Goal: Task Accomplishment & Management: Manage account settings

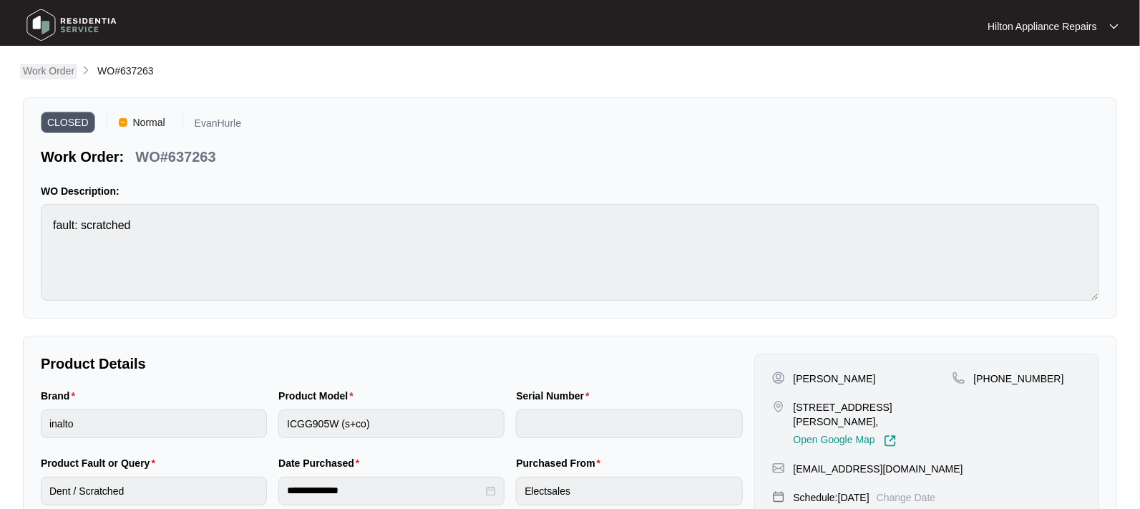
click at [56, 70] on p "Work Order" at bounding box center [49, 71] width 52 height 14
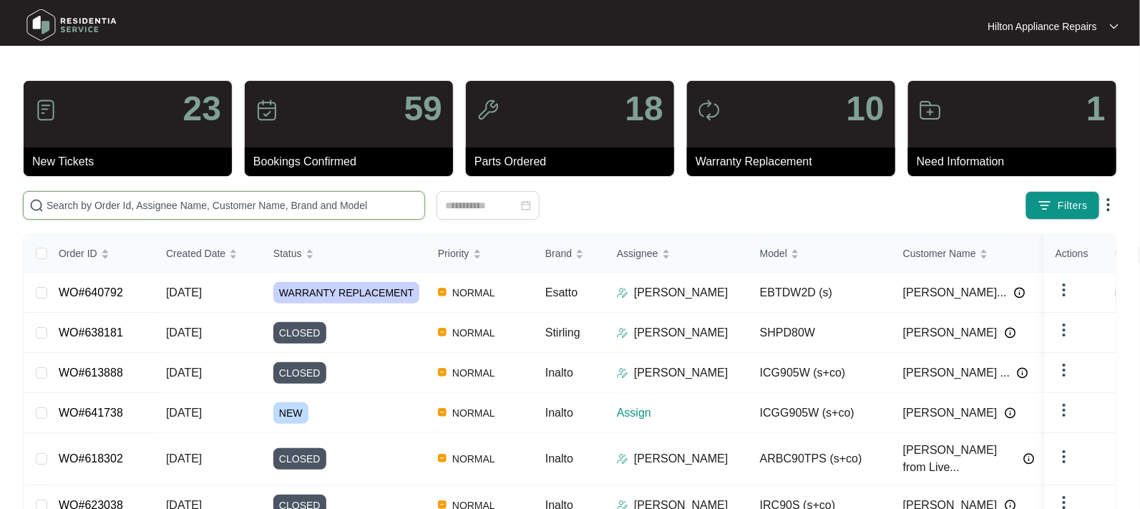
click at [79, 208] on input "text" at bounding box center [233, 206] width 372 height 16
paste input "WO#615646"
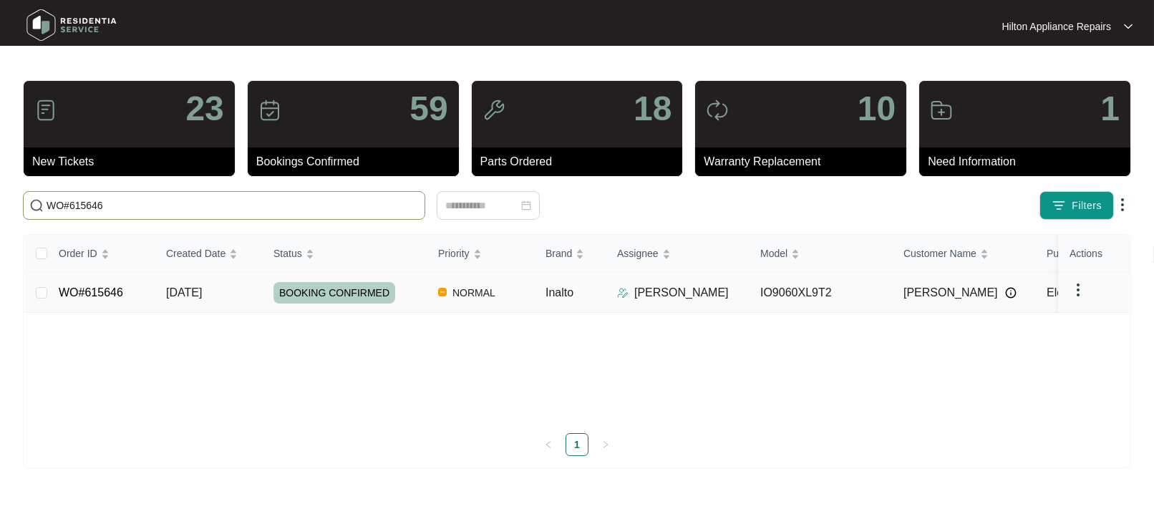
type input "WO#615646"
click at [192, 294] on span "18/07/2025" at bounding box center [184, 292] width 36 height 12
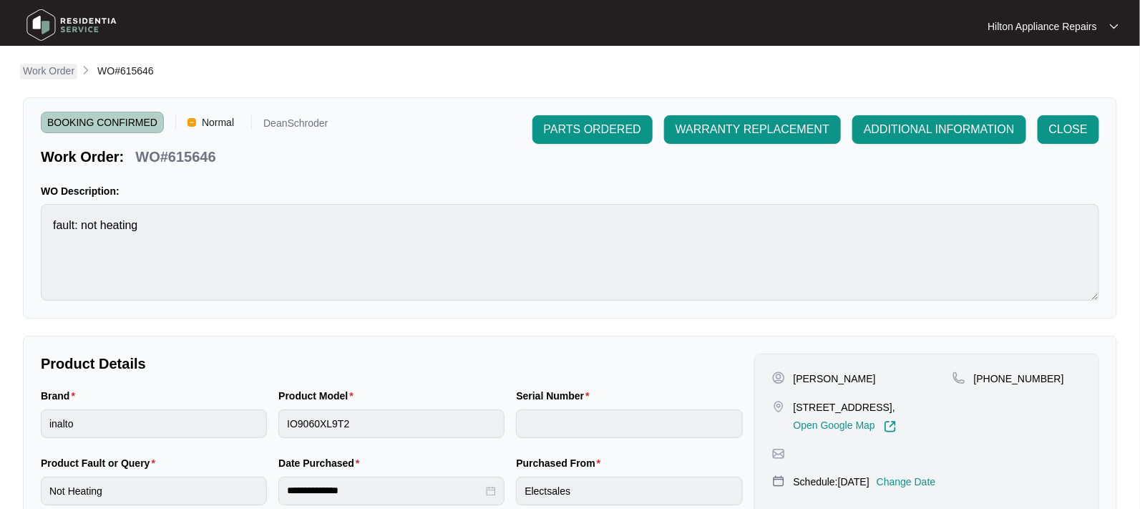
click at [49, 68] on p "Work Order" at bounding box center [49, 71] width 52 height 14
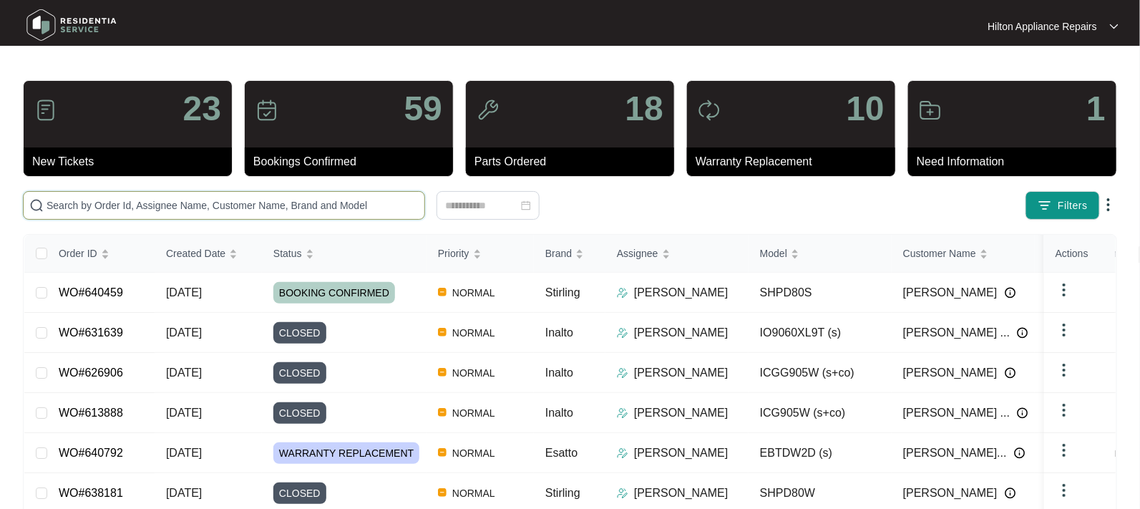
click at [63, 205] on input "text" at bounding box center [233, 206] width 372 height 16
paste input "WO#640010"
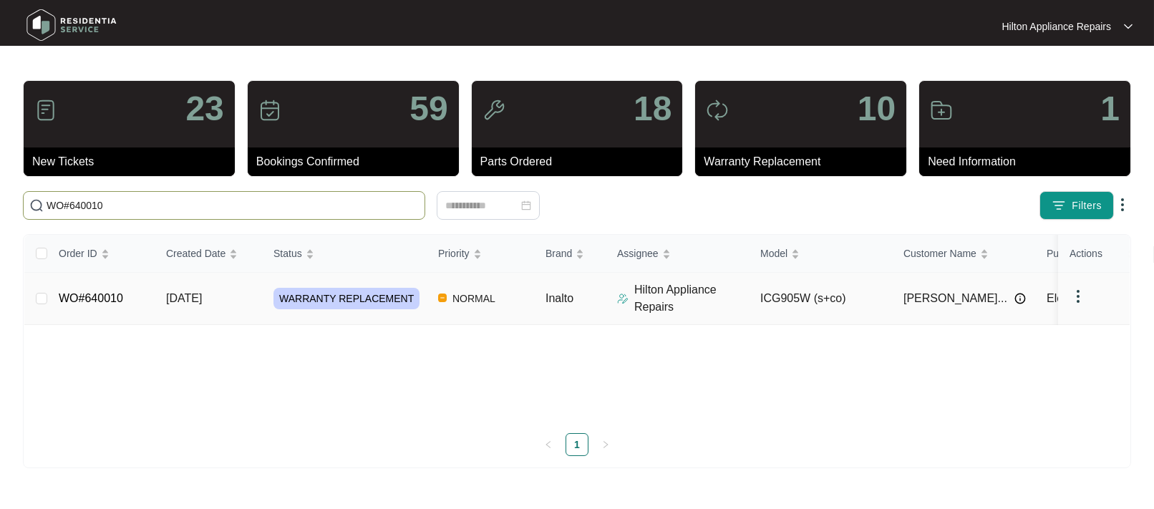
type input "WO#640010"
click at [179, 301] on span "12/09/2025" at bounding box center [184, 298] width 36 height 12
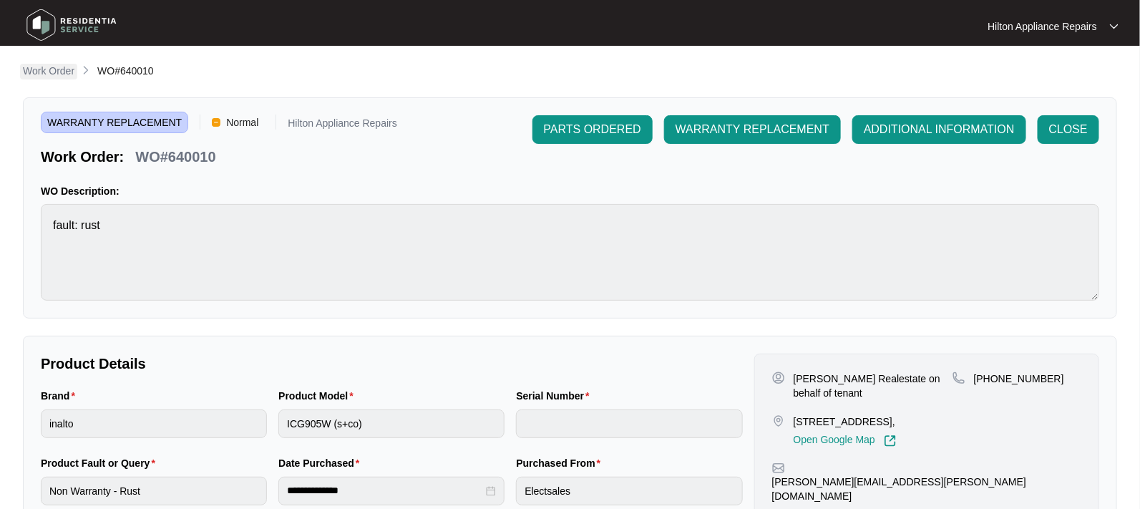
click at [48, 69] on p "Work Order" at bounding box center [49, 71] width 52 height 14
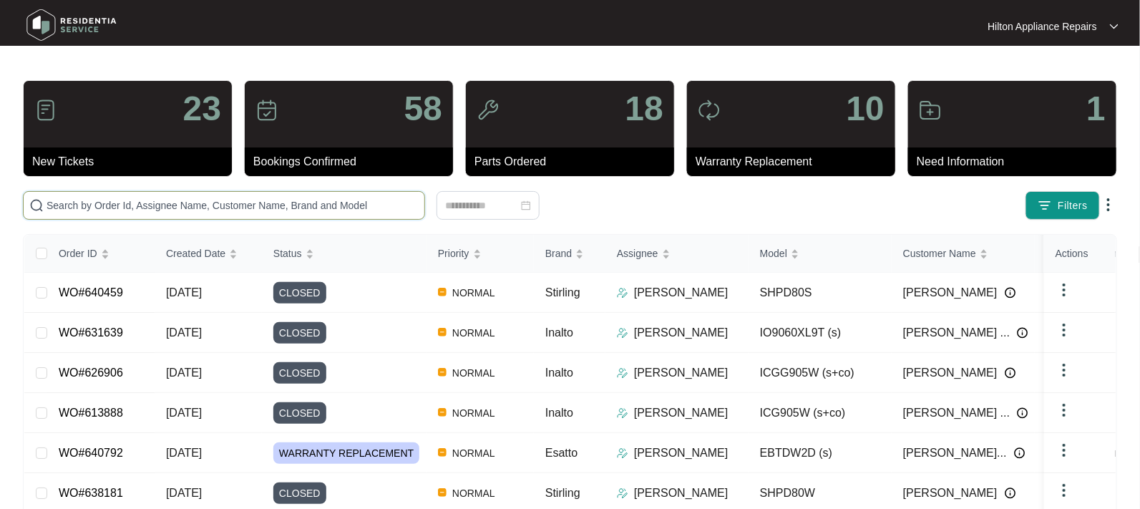
drag, startPoint x: 51, startPoint y: 207, endPoint x: 63, endPoint y: 202, distance: 13.2
click at [52, 207] on input "text" at bounding box center [233, 206] width 372 height 16
paste input "WO#640010"
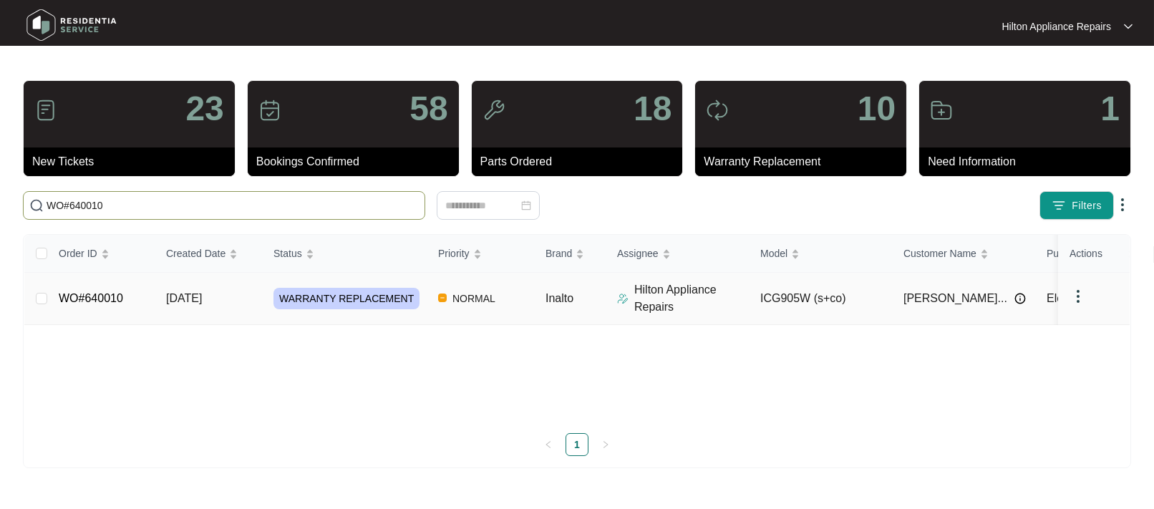
type input "WO#640010"
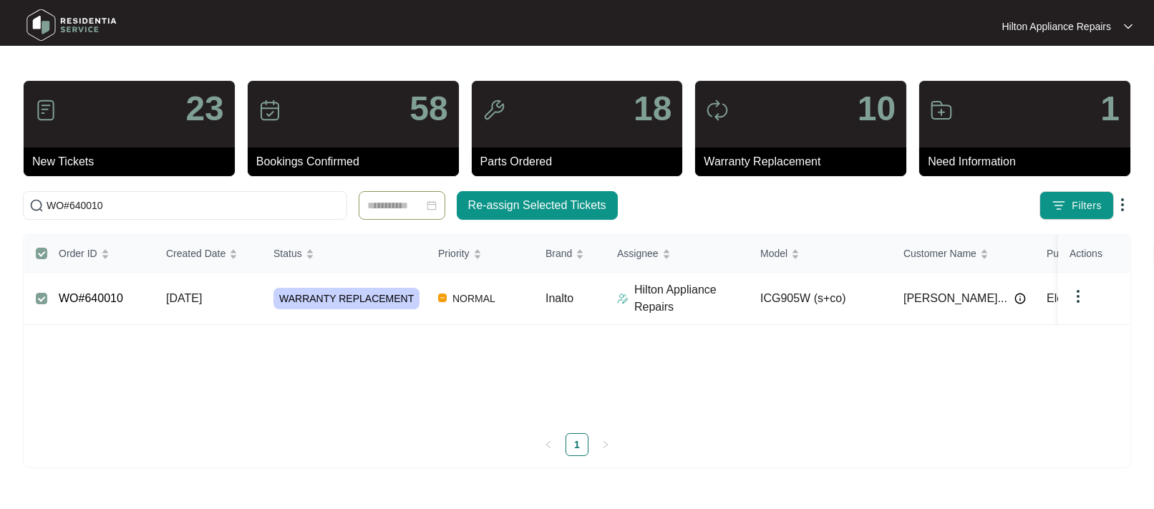
click at [426, 205] on div at bounding box center [401, 206] width 69 height 16
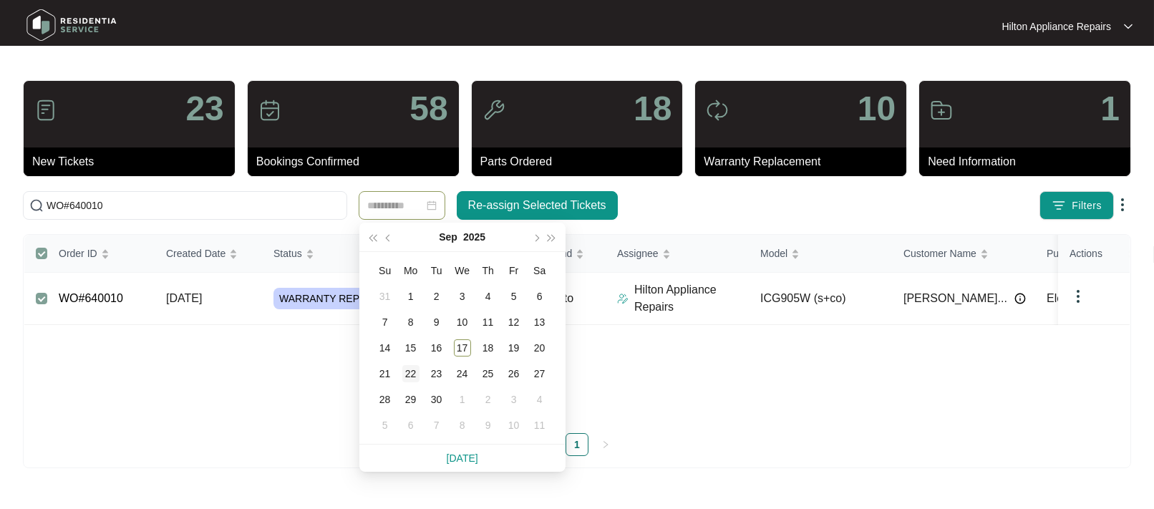
type input "**********"
click at [407, 374] on div "22" at bounding box center [410, 373] width 17 height 17
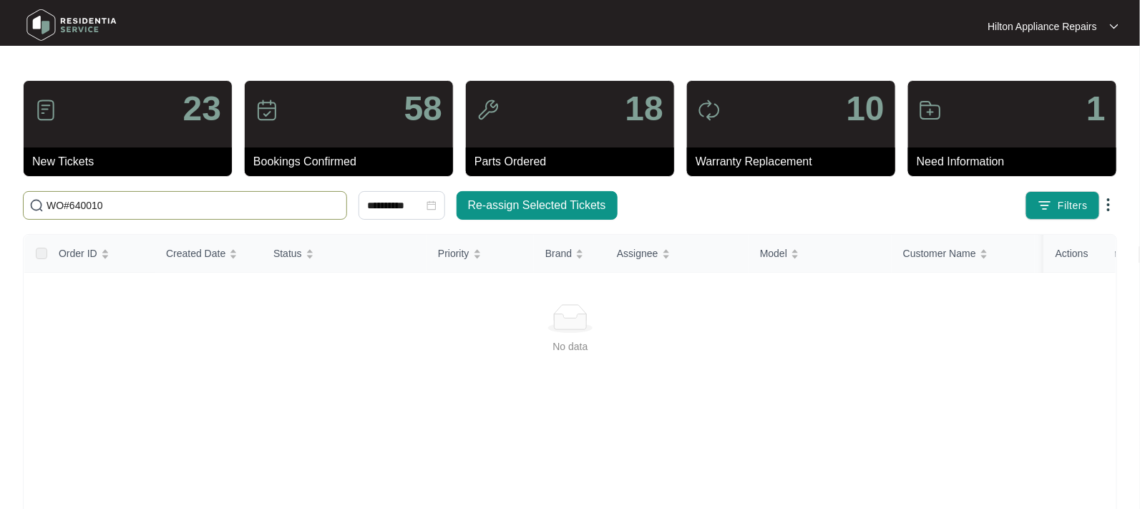
click at [138, 204] on input "WO#640010" at bounding box center [194, 206] width 294 height 16
click at [507, 204] on span "Re-assign Selected Tickets" at bounding box center [537, 205] width 138 height 17
click at [553, 205] on span "Re-assign Selected Tickets" at bounding box center [537, 205] width 138 height 17
click at [551, 200] on span "Re-assign Selected Tickets" at bounding box center [537, 205] width 138 height 17
click at [427, 201] on icon "close-circle" at bounding box center [432, 205] width 10 height 10
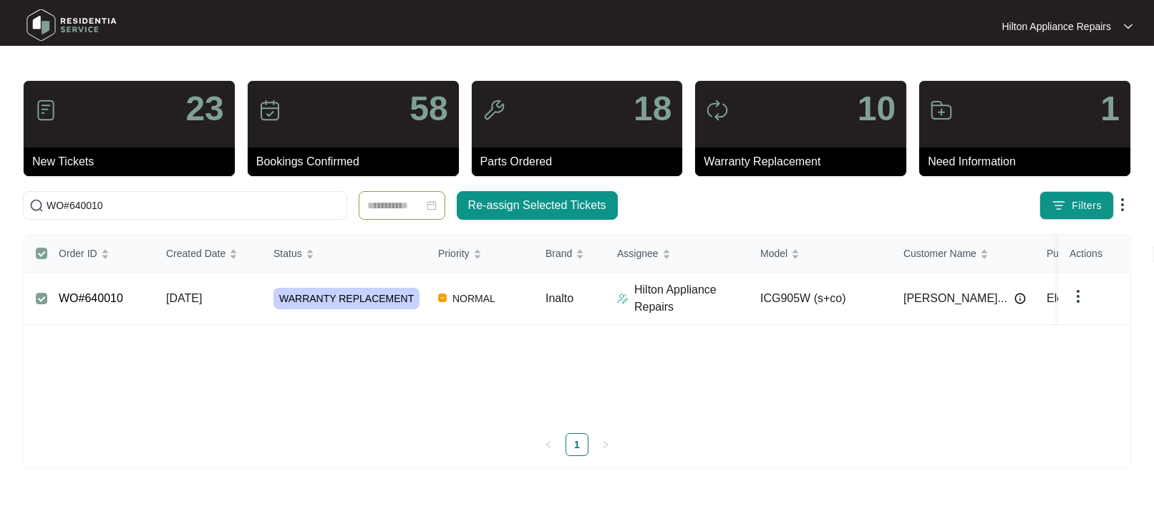
click at [190, 298] on span "12/09/2025" at bounding box center [184, 298] width 36 height 12
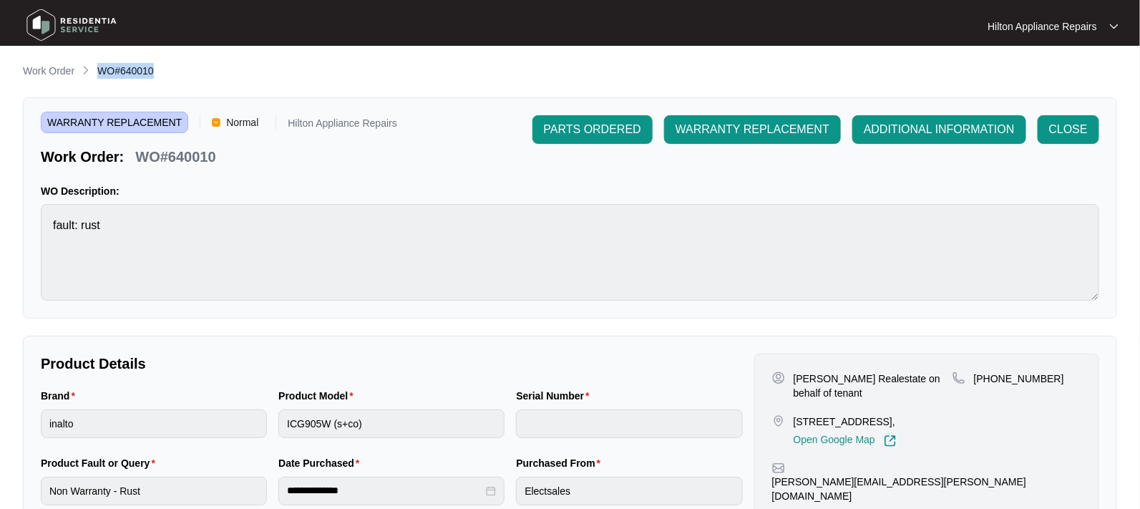
drag, startPoint x: 169, startPoint y: 64, endPoint x: 100, endPoint y: 71, distance: 69.7
click at [100, 71] on div "Work Order WO#640010" at bounding box center [570, 71] width 1095 height 17
copy span "WO#640010"
click at [39, 74] on p "Work Order" at bounding box center [49, 71] width 52 height 14
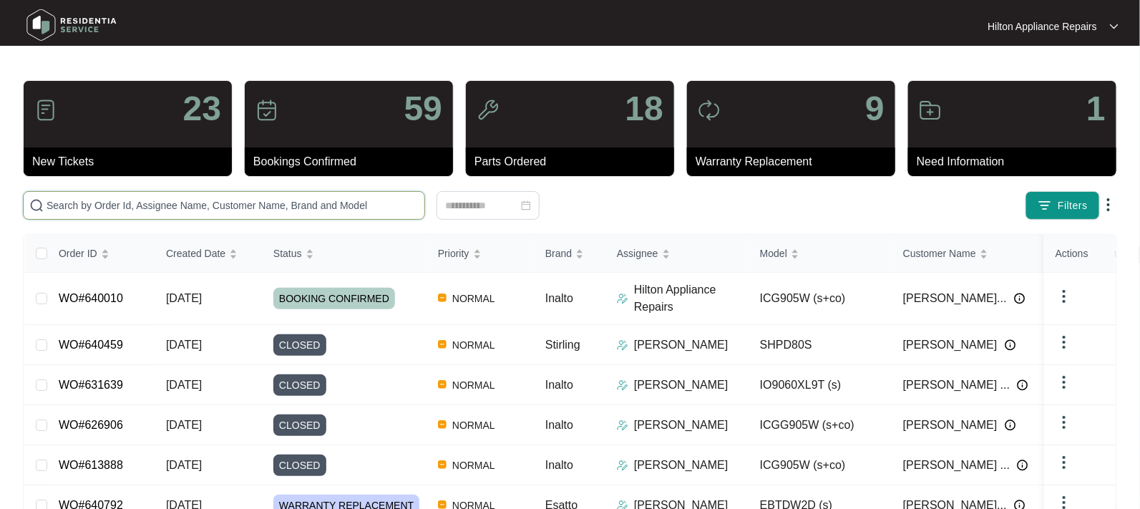
click at [107, 208] on input "text" at bounding box center [233, 206] width 372 height 16
paste input "WO#640010"
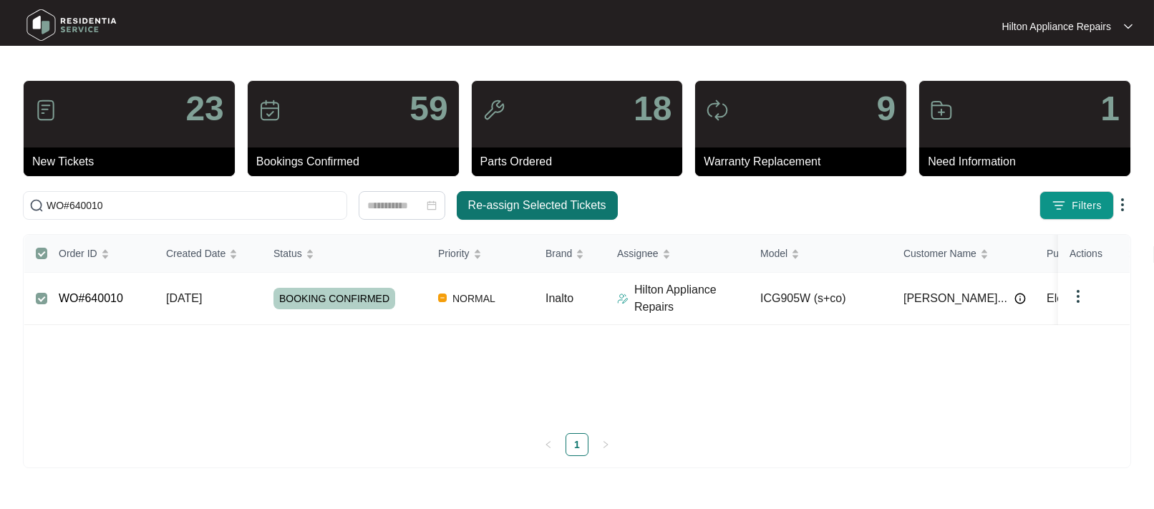
click at [510, 201] on span "Re-assign Selected Tickets" at bounding box center [537, 205] width 138 height 17
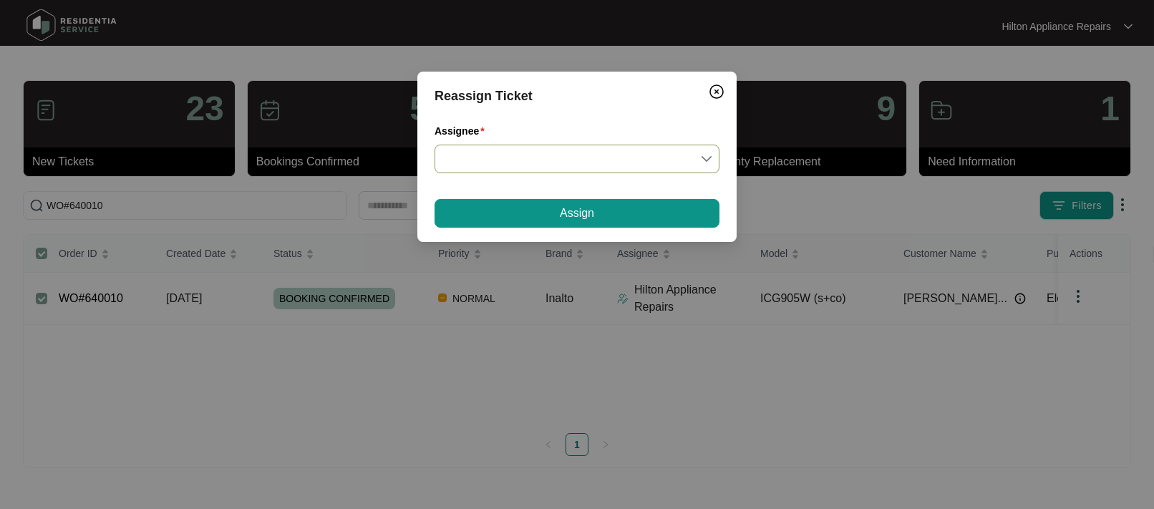
click at [709, 155] on input "Assignee" at bounding box center [577, 158] width 268 height 27
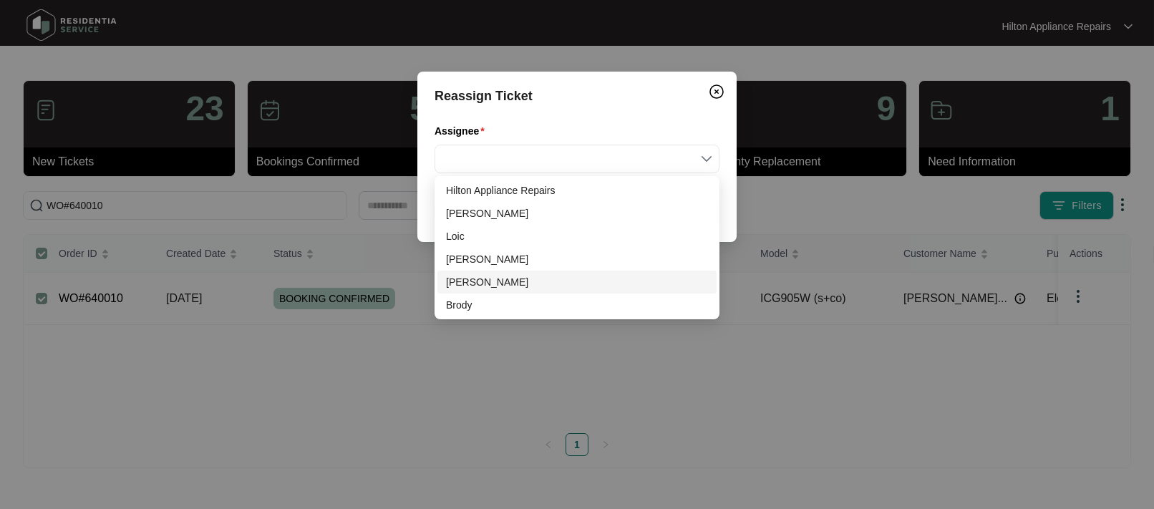
click at [459, 284] on div "Evan" at bounding box center [577, 282] width 262 height 16
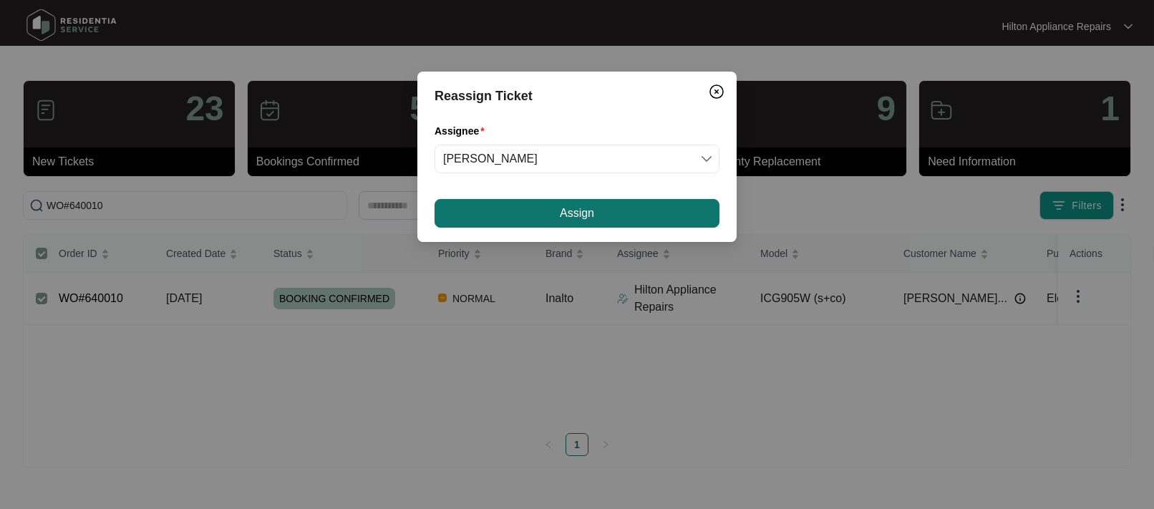
click at [609, 208] on button "Assign" at bounding box center [577, 213] width 285 height 29
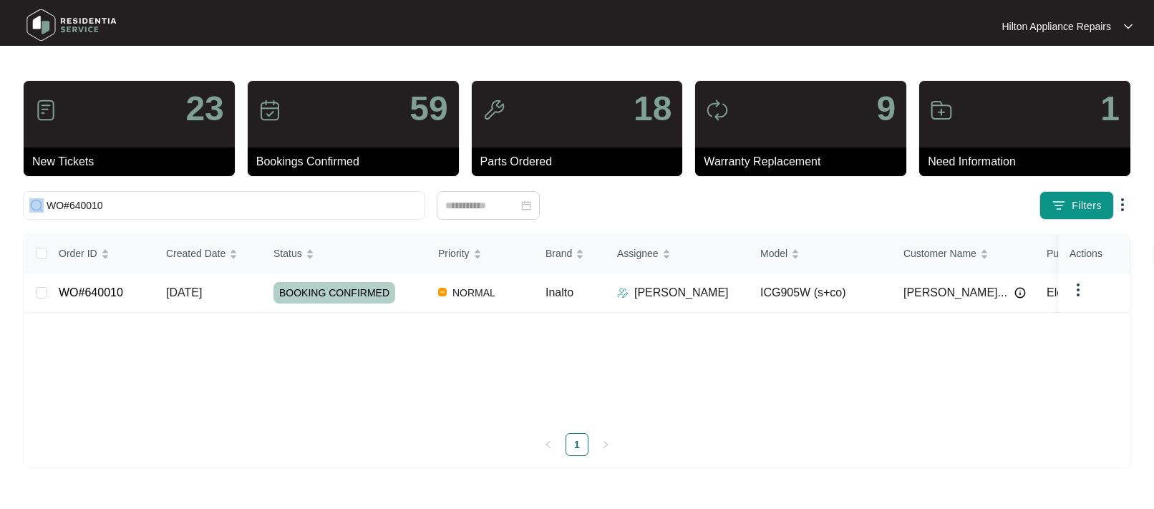
drag, startPoint x: 95, startPoint y: 203, endPoint x: 2, endPoint y: 198, distance: 92.5
click at [5, 199] on main "23 New Tickets 59 Bookings Confirmed 18 Parts Ordered 9 Warranty Replacement 1 …" at bounding box center [577, 254] width 1154 height 509
drag, startPoint x: 142, startPoint y: 204, endPoint x: 51, endPoint y: 194, distance: 91.5
click at [35, 199] on span "WO#640010" at bounding box center [224, 205] width 402 height 29
paste input "641738"
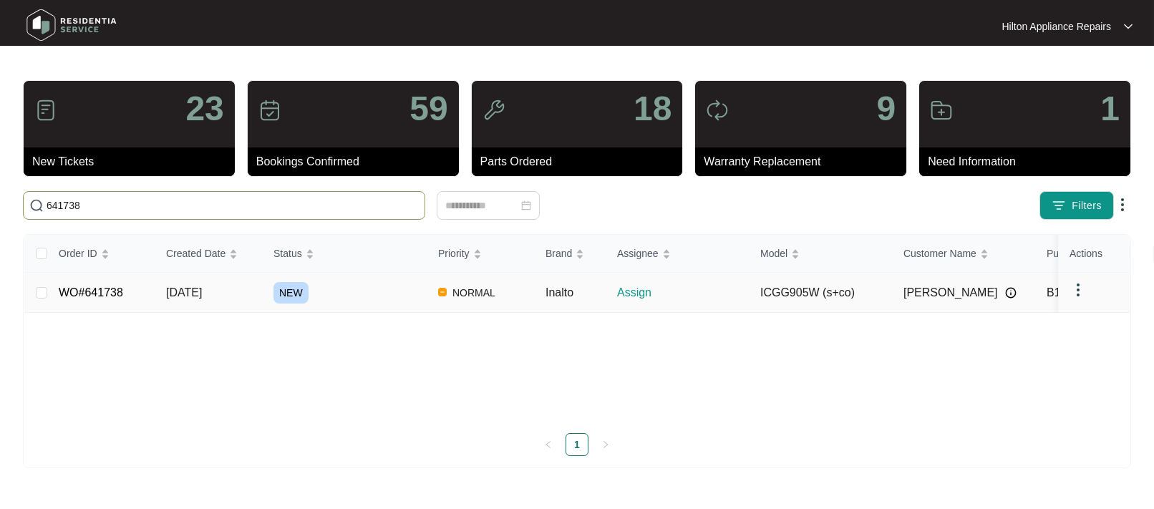
type input "641738"
click at [188, 296] on span "17/09/2025" at bounding box center [184, 292] width 36 height 12
click at [188, 290] on span "17/09/2025" at bounding box center [184, 292] width 36 height 12
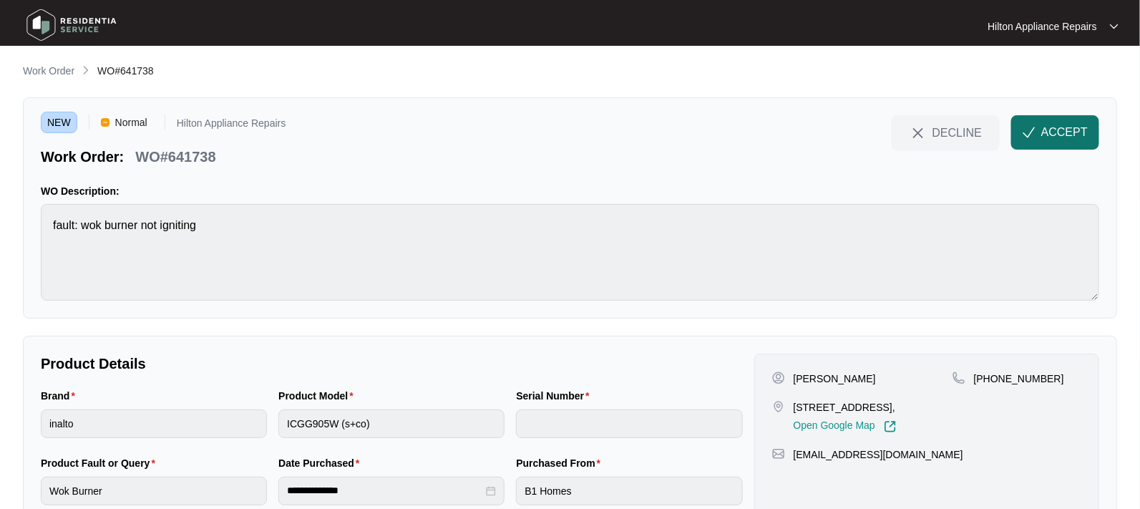
click at [1042, 130] on button "ACCEPT" at bounding box center [1056, 132] width 88 height 34
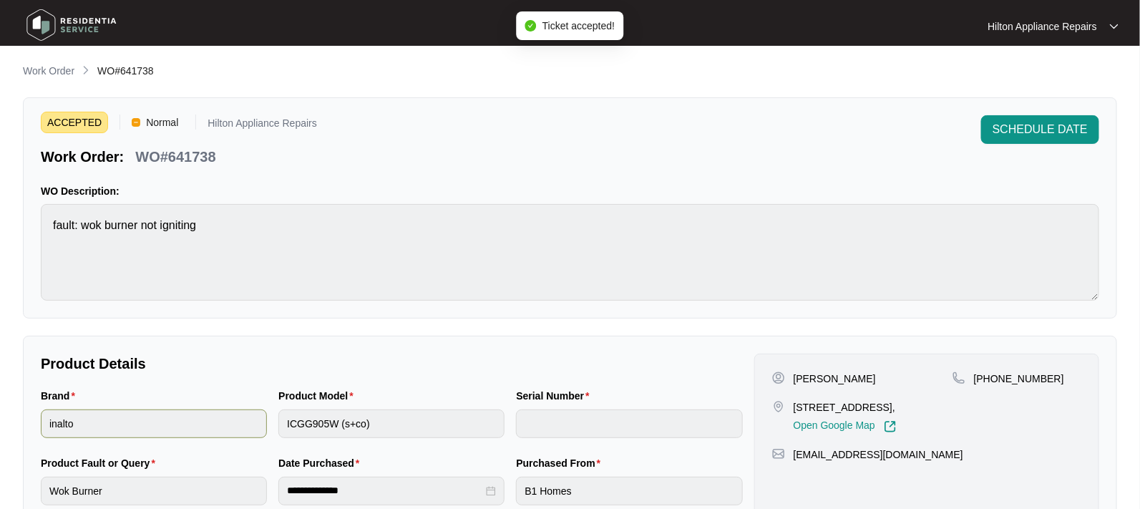
click at [216, 427] on div "Brand inalto Product Model ICGG905W (s+co) Serial Number" at bounding box center [392, 421] width 714 height 67
drag, startPoint x: 924, startPoint y: 404, endPoint x: 795, endPoint y: 407, distance: 129.6
click at [795, 407] on p "30 Seacole Road Forrestdale, WA 6112," at bounding box center [845, 407] width 103 height 14
copy p "30 Seacole Road Forrestdale"
drag, startPoint x: 831, startPoint y: 379, endPoint x: 795, endPoint y: 372, distance: 36.5
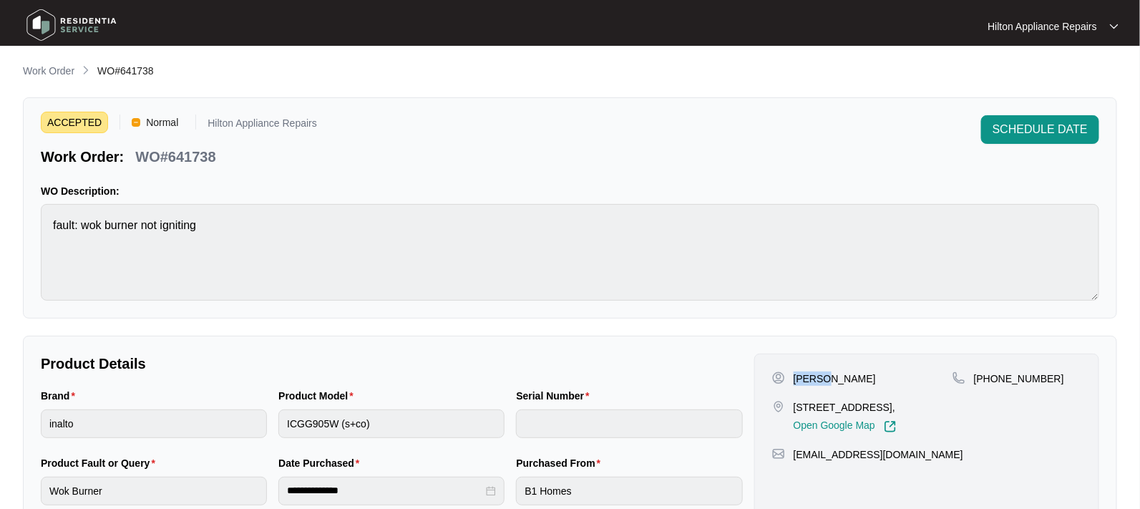
click at [795, 372] on p "Monmoy Hossain" at bounding box center [835, 379] width 82 height 14
copy p "Monmoy"
drag, startPoint x: 885, startPoint y: 377, endPoint x: 837, endPoint y: 379, distance: 48.0
click at [837, 379] on div "Monmoy Hossain" at bounding box center [862, 379] width 180 height 14
copy p "Hossain"
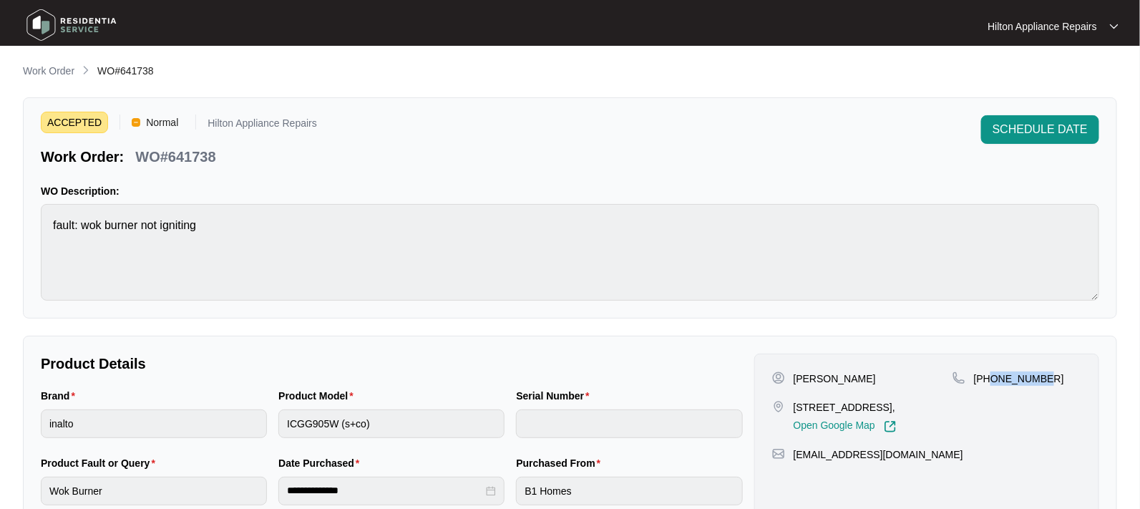
drag, startPoint x: 1045, startPoint y: 379, endPoint x: 993, endPoint y: 376, distance: 51.7
click at [993, 376] on div "+61430045610" at bounding box center [1017, 379] width 129 height 14
copy p "430045610"
drag, startPoint x: 911, startPoint y: 469, endPoint x: 791, endPoint y: 470, distance: 119.6
click at [791, 462] on div "inallthemind@yahoo.com" at bounding box center [926, 454] width 309 height 14
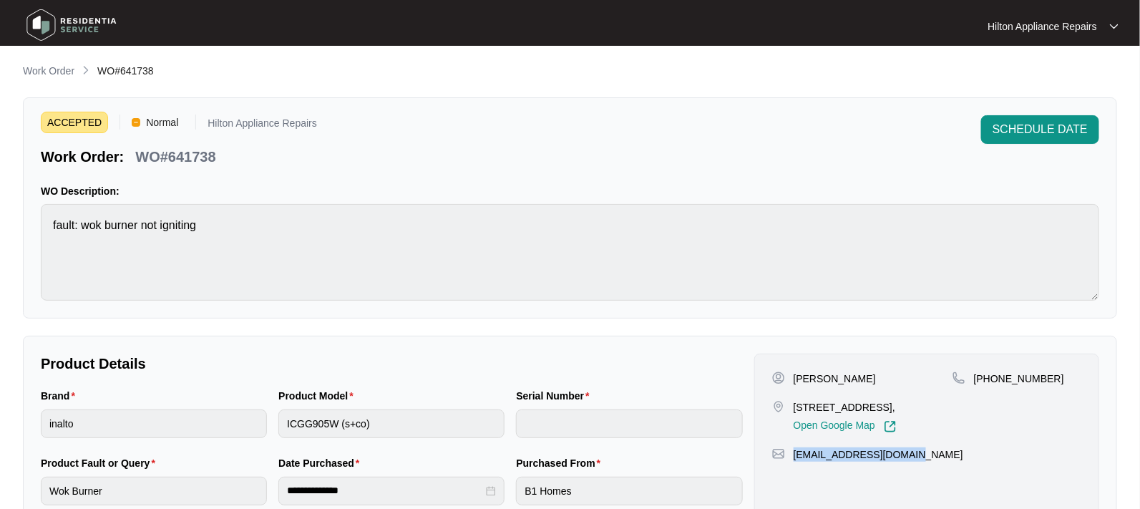
copy p "inallthemind@yahoo.com"
drag, startPoint x: 878, startPoint y: 379, endPoint x: 787, endPoint y: 379, distance: 90.9
click at [787, 379] on div "Monmoy Hossain" at bounding box center [862, 379] width 180 height 14
copy div "Monmoy Hossain"
drag, startPoint x: 924, startPoint y: 407, endPoint x: 795, endPoint y: 401, distance: 129.0
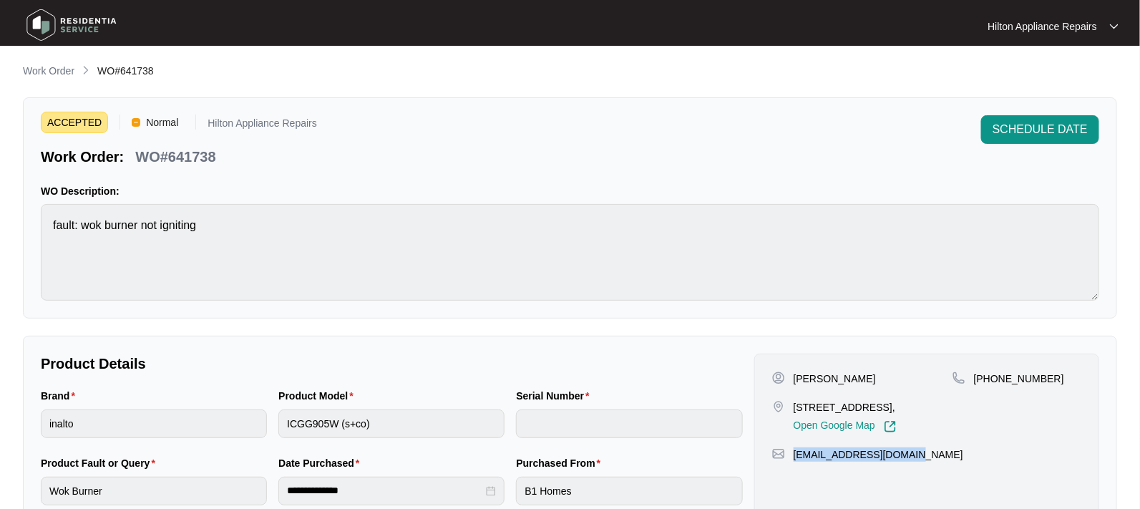
click at [795, 401] on p "30 Seacole Road Forrestdale, WA 6112," at bounding box center [845, 407] width 103 height 14
copy p "30 Seacole Road Forrestdale"
drag, startPoint x: 222, startPoint y: 160, endPoint x: 135, endPoint y: 159, distance: 86.6
click at [135, 159] on div "Work Order: WO#641738" at bounding box center [179, 154] width 276 height 25
copy p "WO#641738"
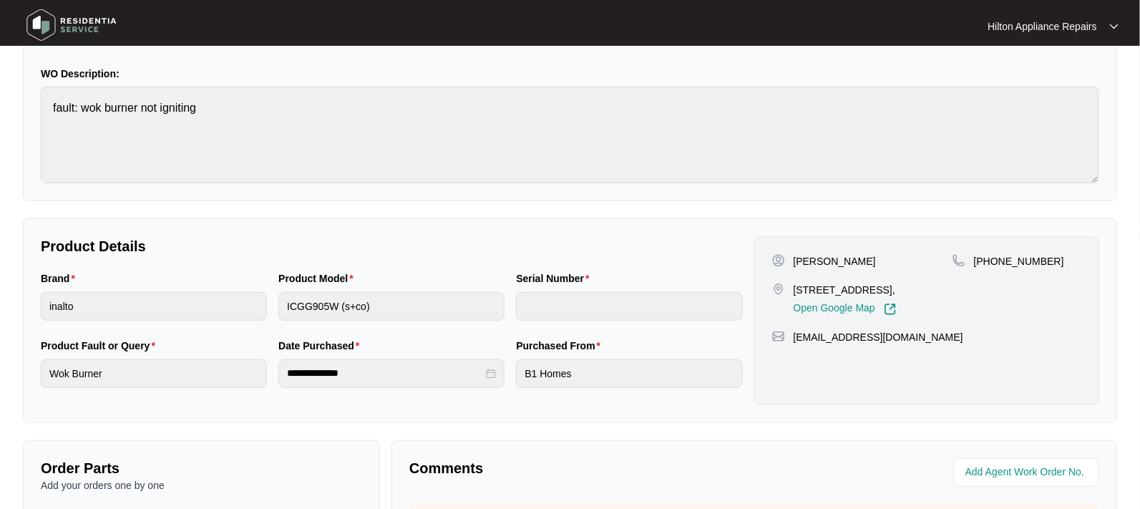
scroll to position [179, 0]
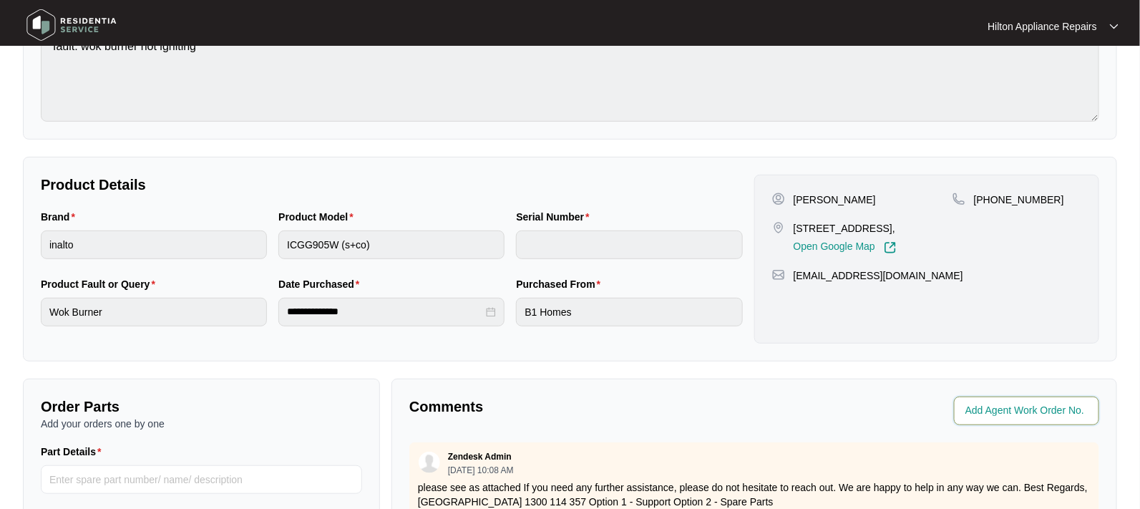
click at [1000, 407] on input "string" at bounding box center [1028, 410] width 125 height 17
type input "42283"
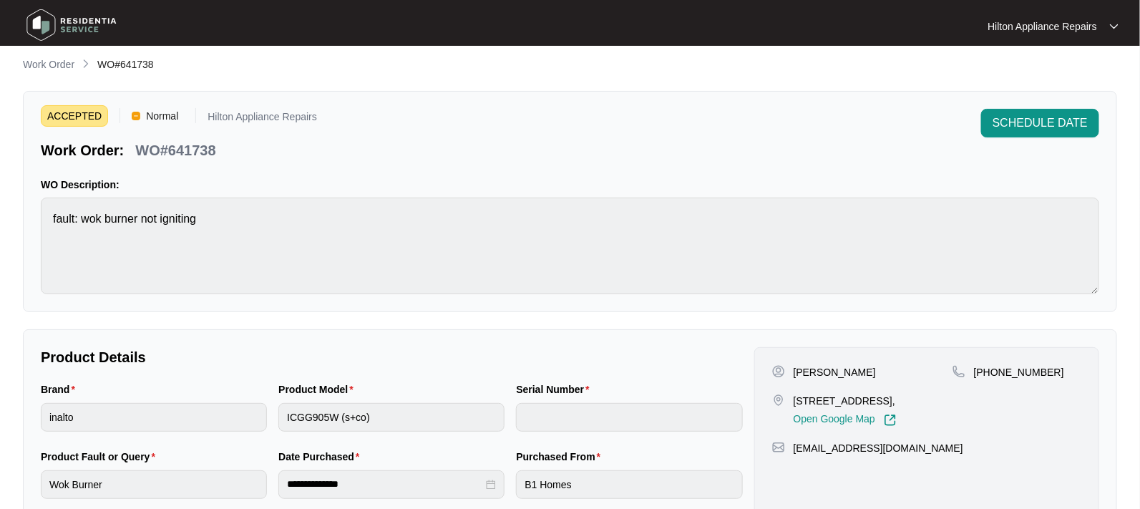
scroll to position [0, 0]
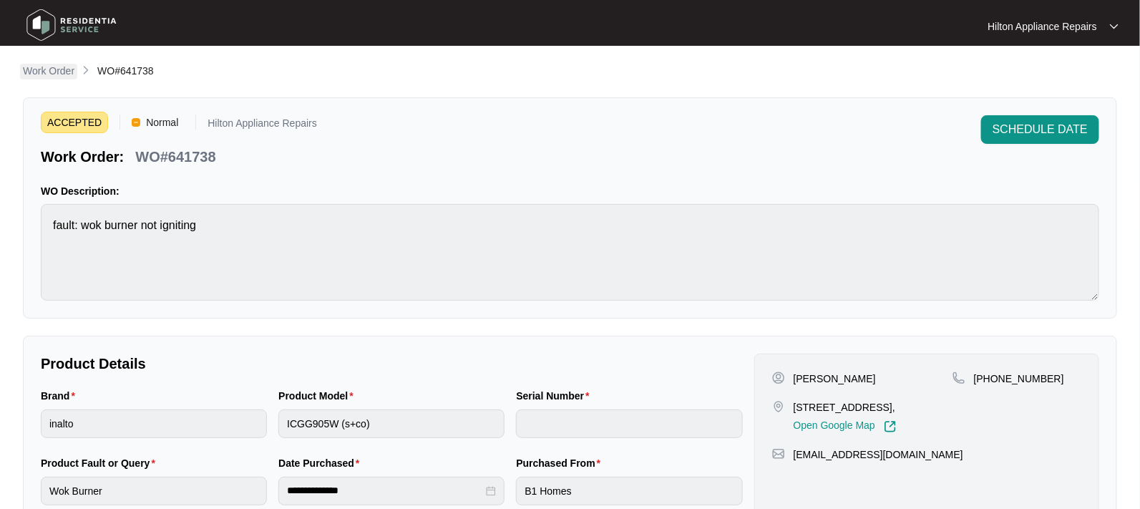
click at [37, 69] on p "Work Order" at bounding box center [49, 71] width 52 height 14
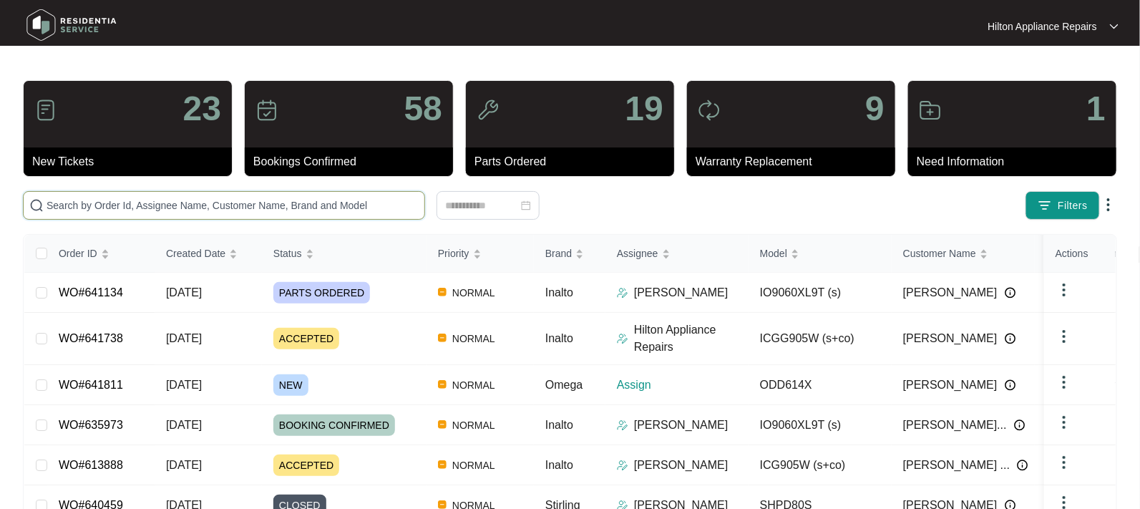
click at [53, 211] on input "text" at bounding box center [233, 206] width 372 height 16
paste input "641811"
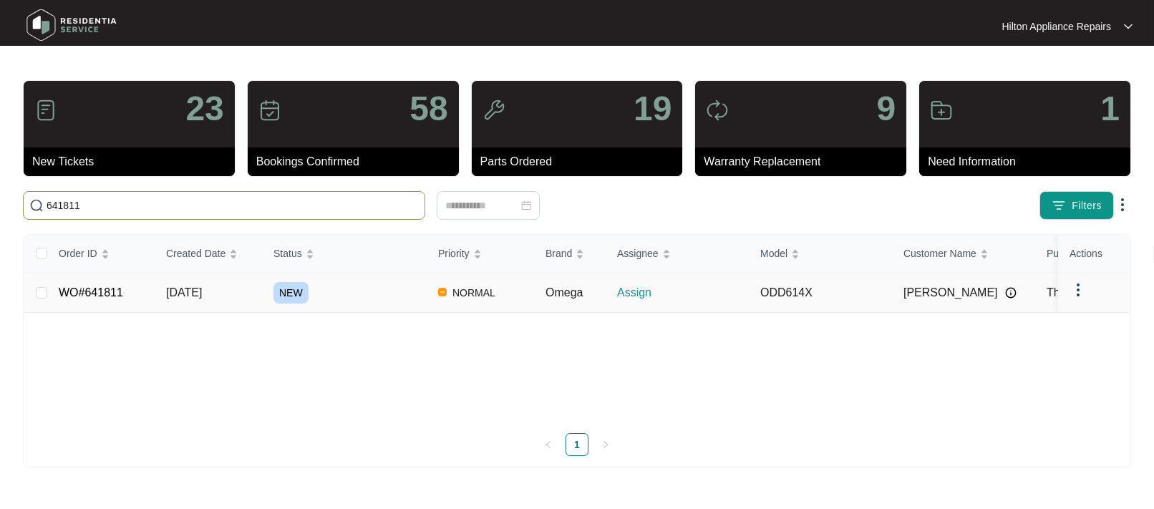
type input "641811"
click at [183, 294] on span "17/09/2025" at bounding box center [184, 292] width 36 height 12
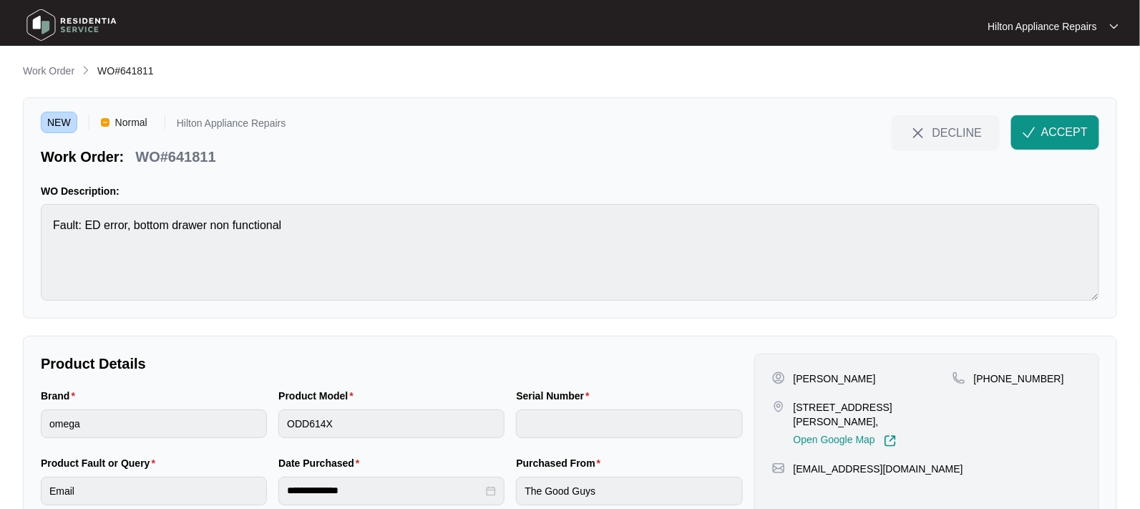
click at [258, 418] on div "Brand omega Product Model ODD614X Serial Number" at bounding box center [392, 421] width 714 height 67
click at [46, 67] on p "Work Order" at bounding box center [49, 71] width 52 height 14
click at [47, 72] on p "Work Order" at bounding box center [49, 71] width 52 height 14
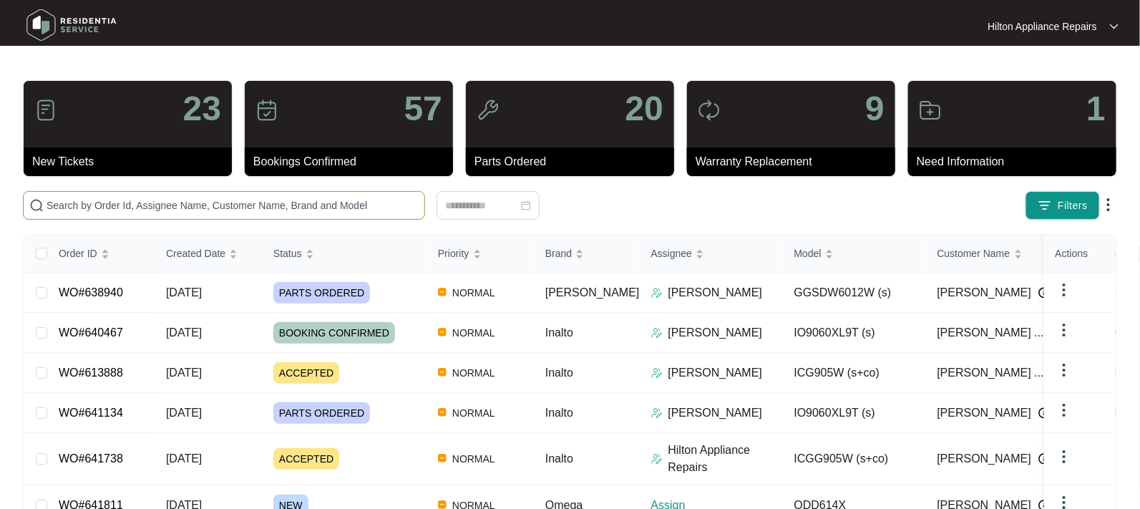
click at [62, 204] on input "text" at bounding box center [233, 206] width 372 height 16
paste input "WO#641738"
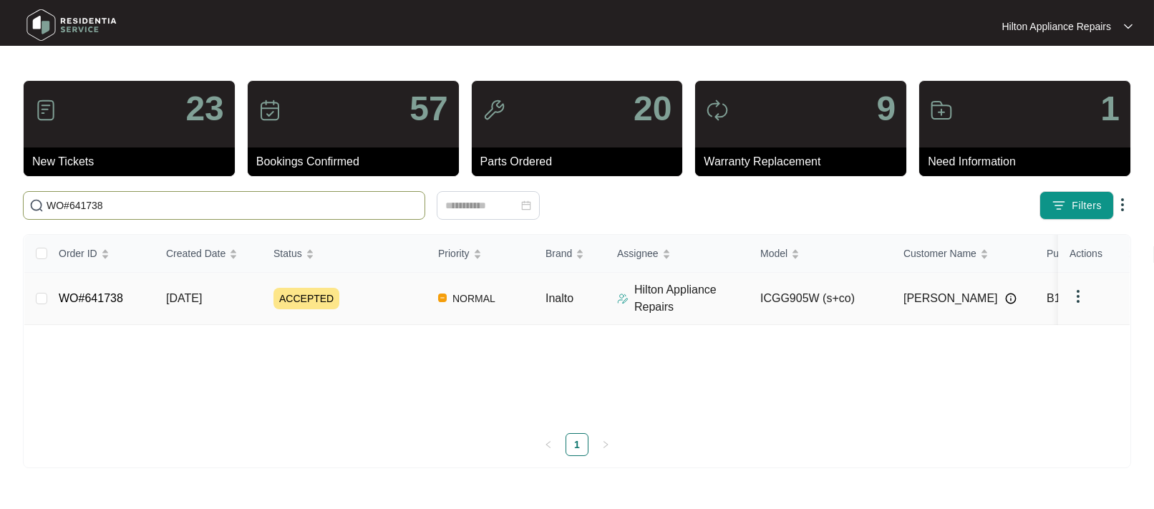
type input "WO#641738"
click at [183, 298] on span "17/09/2025" at bounding box center [184, 298] width 36 height 12
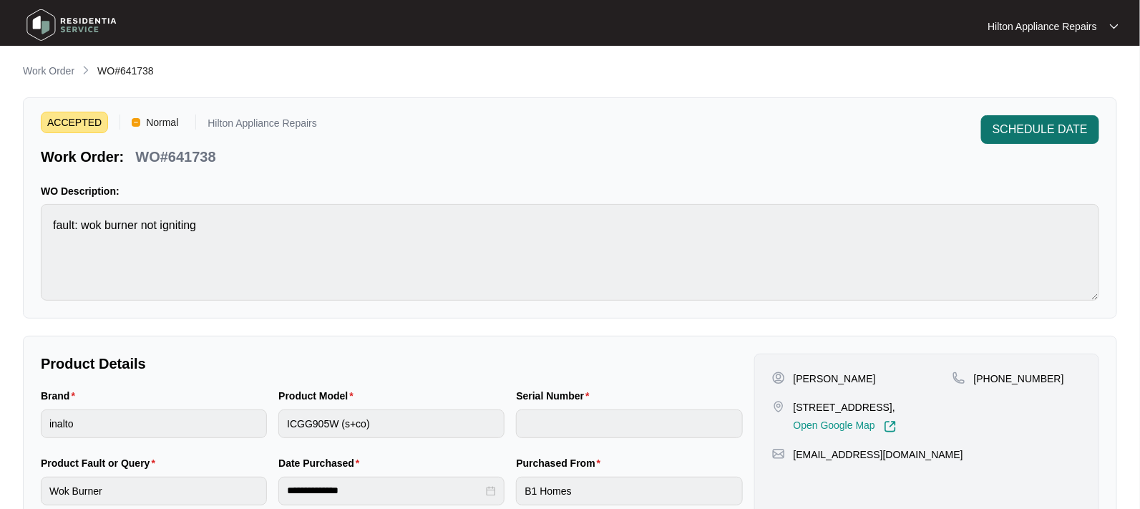
click at [1016, 130] on span "SCHEDULE DATE" at bounding box center [1040, 129] width 95 height 17
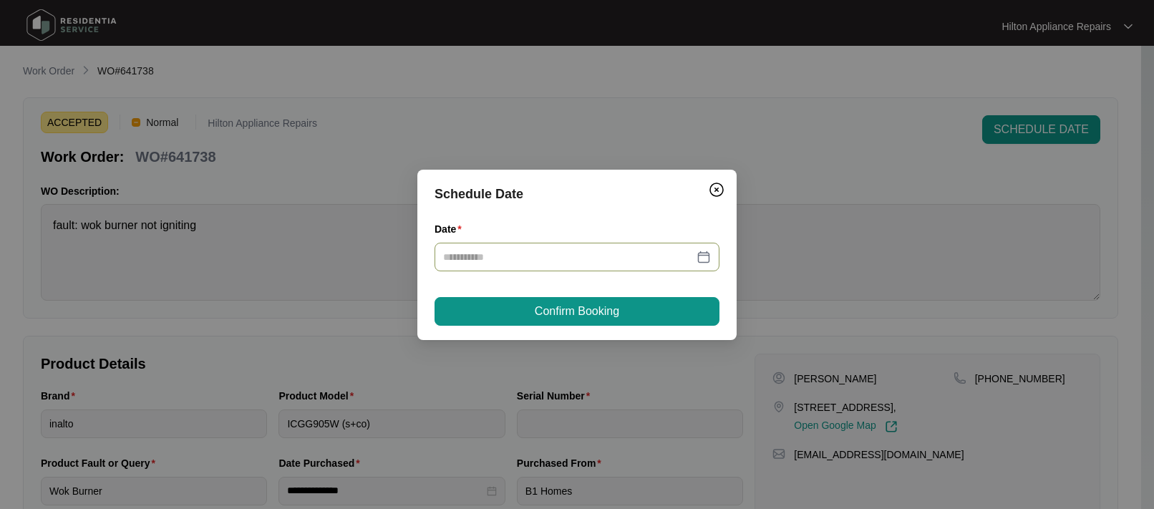
click at [702, 252] on div at bounding box center [577, 257] width 268 height 16
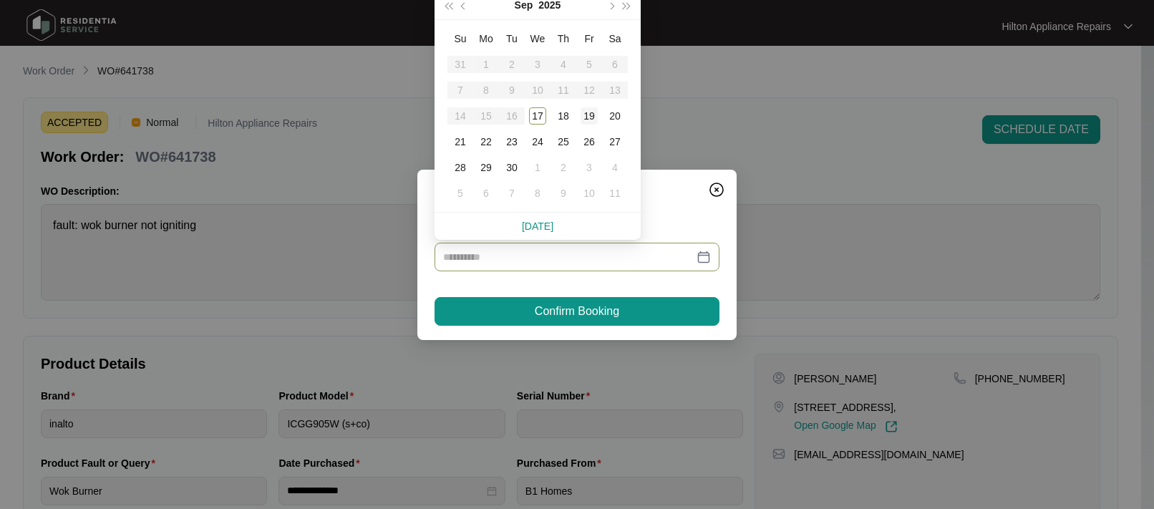
type input "**********"
click at [594, 115] on div "19" at bounding box center [589, 115] width 17 height 17
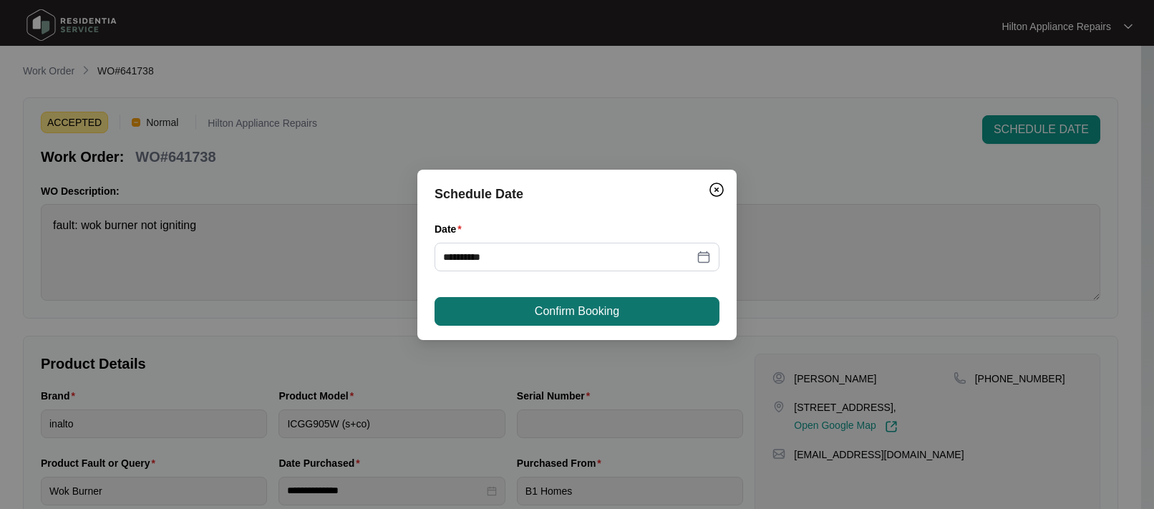
click at [590, 311] on span "Confirm Booking" at bounding box center [577, 311] width 84 height 17
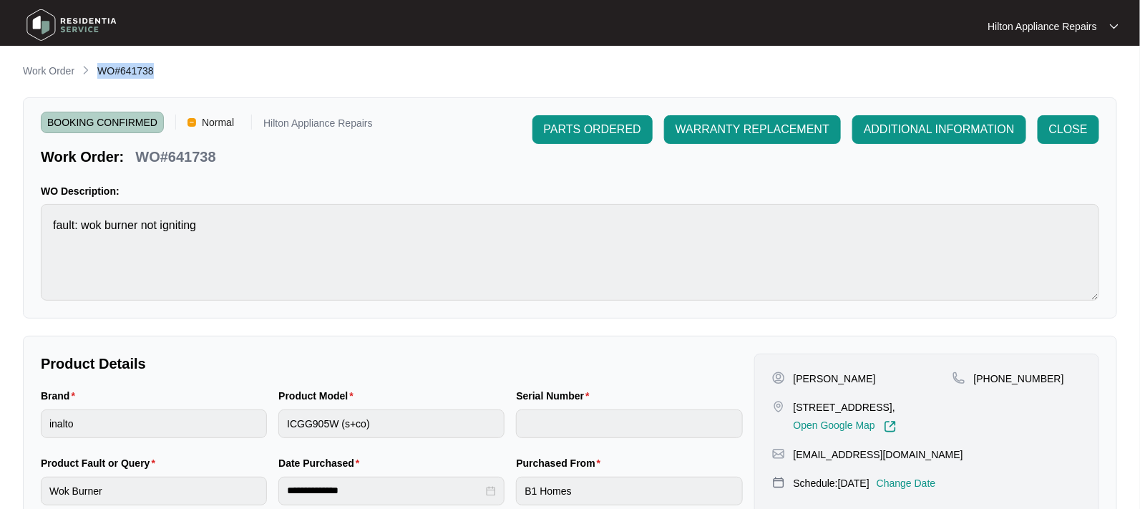
drag, startPoint x: 143, startPoint y: 74, endPoint x: 99, endPoint y: 67, distance: 45.0
click at [99, 67] on div "Work Order WO#641738" at bounding box center [570, 71] width 1095 height 17
copy span "WO#641738"
click at [35, 67] on p "Work Order" at bounding box center [49, 71] width 52 height 14
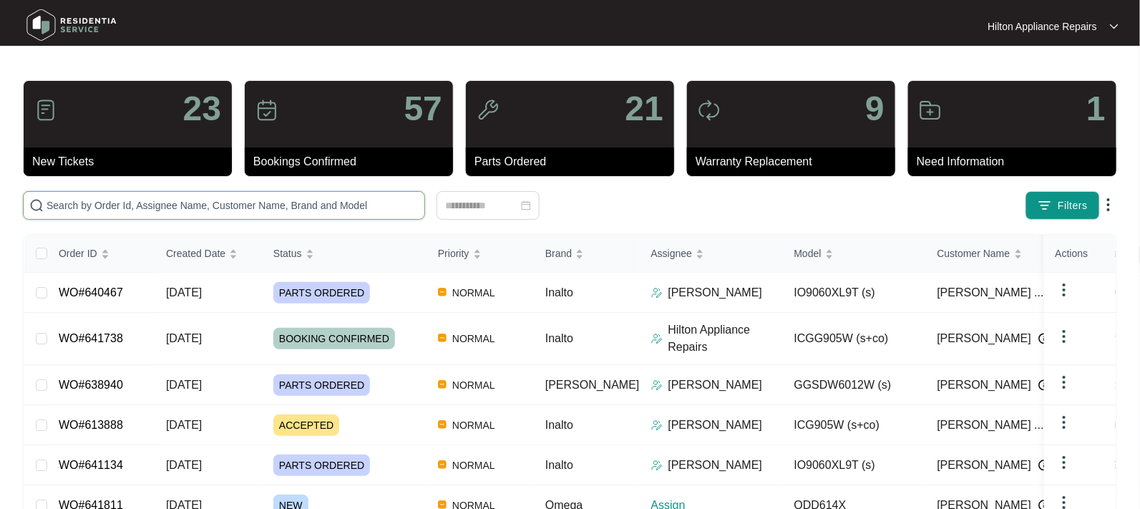
click at [68, 206] on input "text" at bounding box center [233, 206] width 372 height 16
paste input "WO#641738"
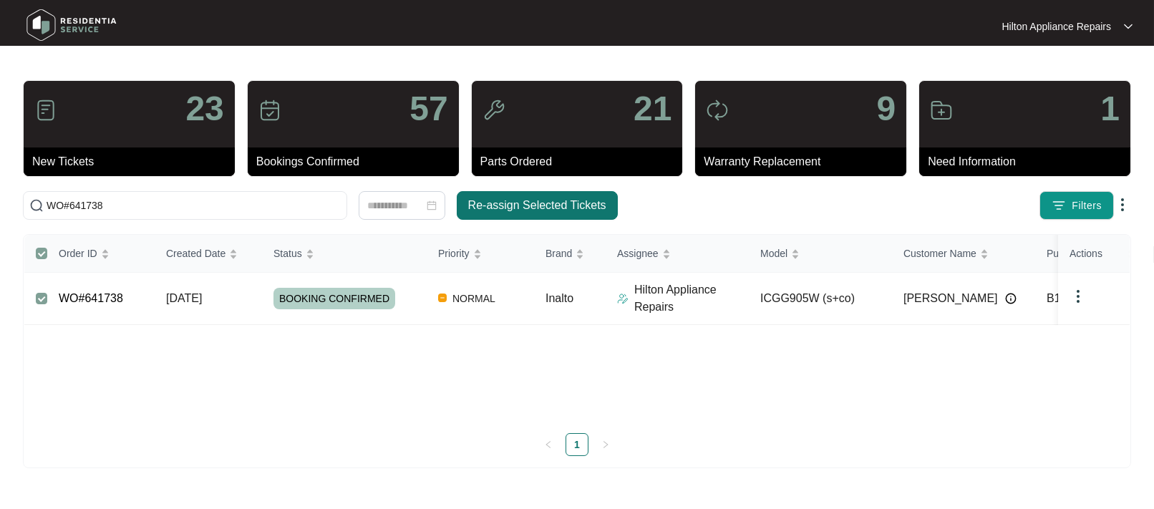
click at [510, 202] on span "Re-assign Selected Tickets" at bounding box center [537, 205] width 138 height 17
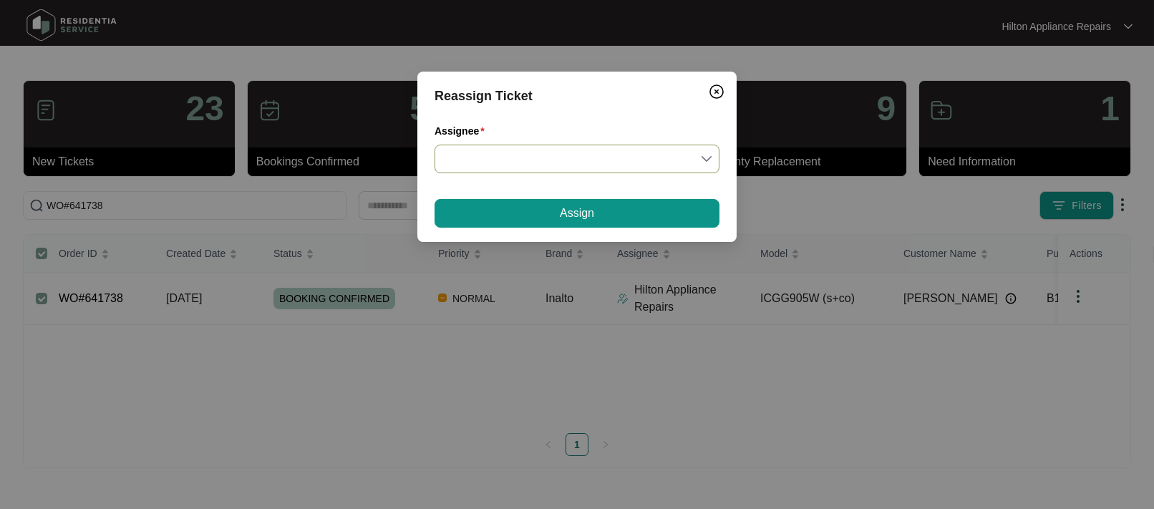
click at [709, 160] on input "Assignee" at bounding box center [577, 158] width 268 height 27
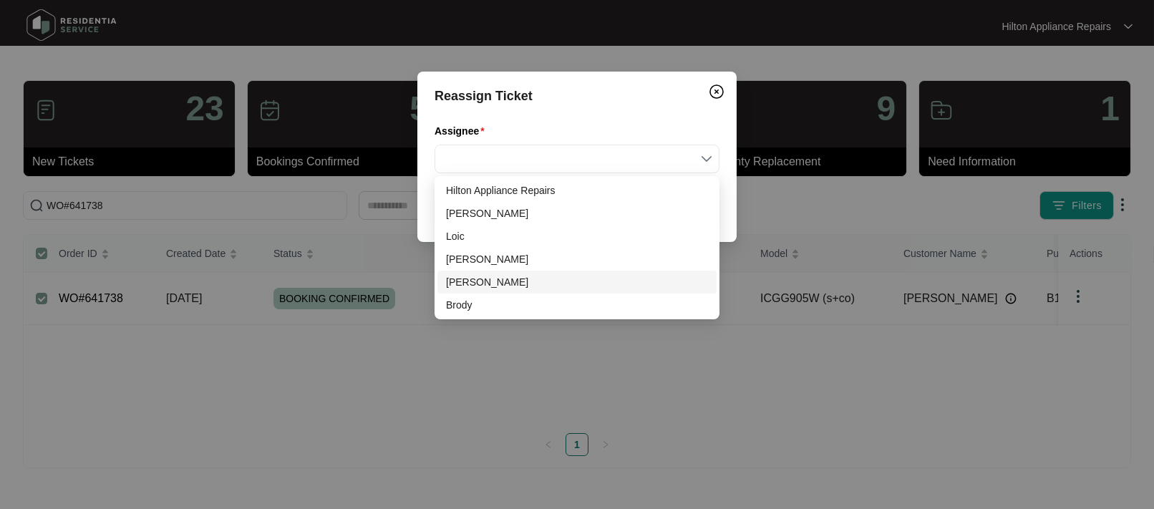
click at [480, 281] on div "Evan" at bounding box center [577, 282] width 262 height 16
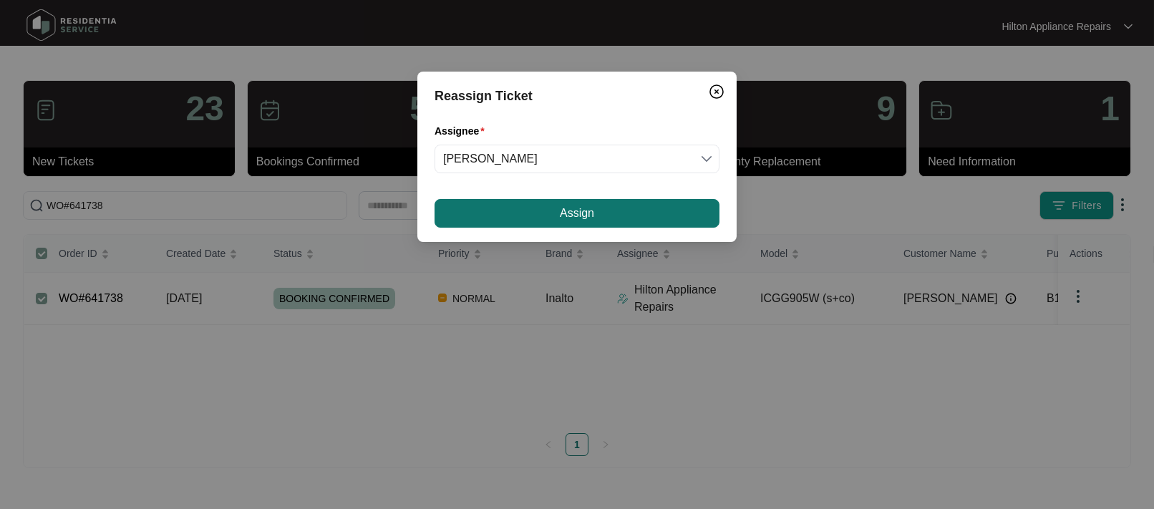
click at [586, 214] on span "Assign" at bounding box center [577, 213] width 34 height 17
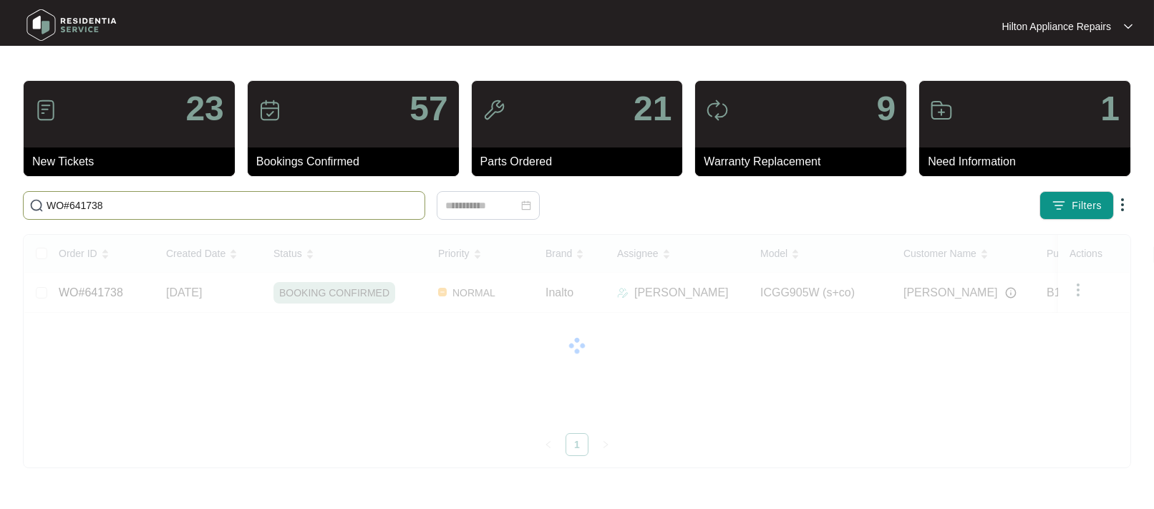
drag, startPoint x: 128, startPoint y: 204, endPoint x: 13, endPoint y: 201, distance: 115.3
click at [14, 204] on main "23 New Tickets 57 Bookings Confirmed 21 Parts Ordered 9 Warranty Replacement 1 …" at bounding box center [577, 254] width 1154 height 509
paste input "641811"
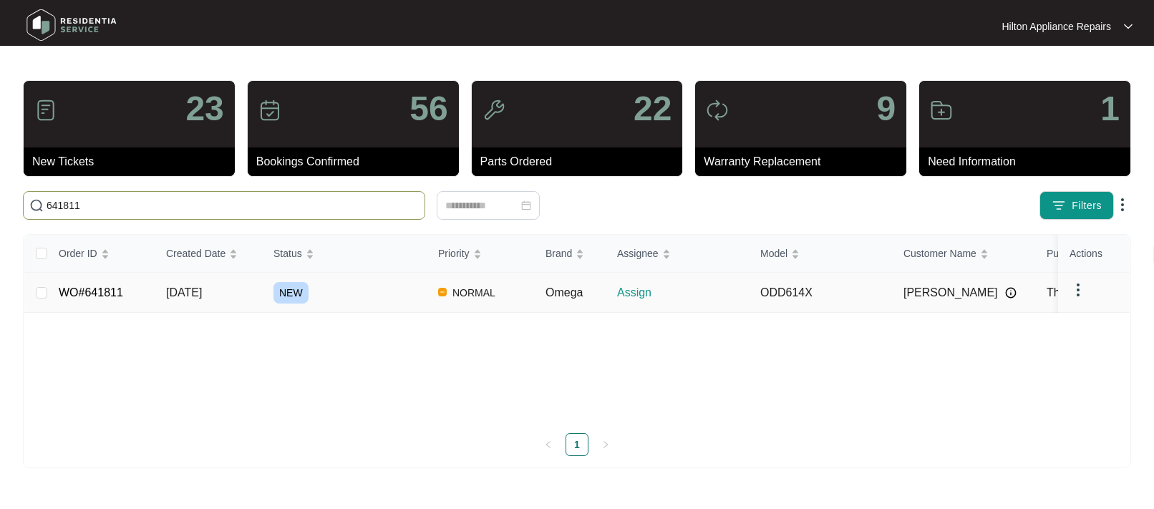
type input "641811"
click at [185, 286] on span "17/09/2025" at bounding box center [184, 292] width 36 height 12
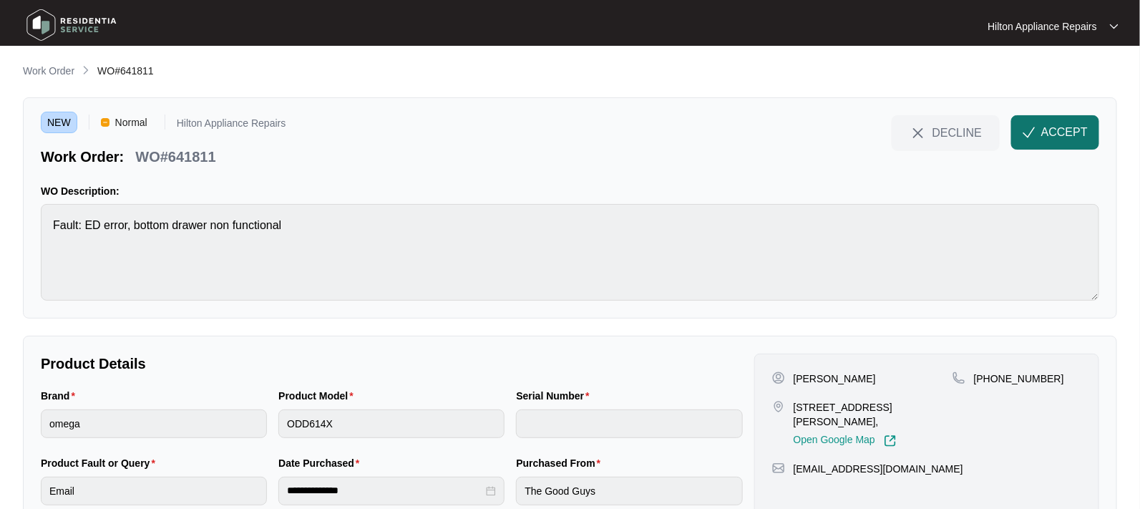
click at [1055, 130] on span "ACCEPT" at bounding box center [1065, 132] width 47 height 17
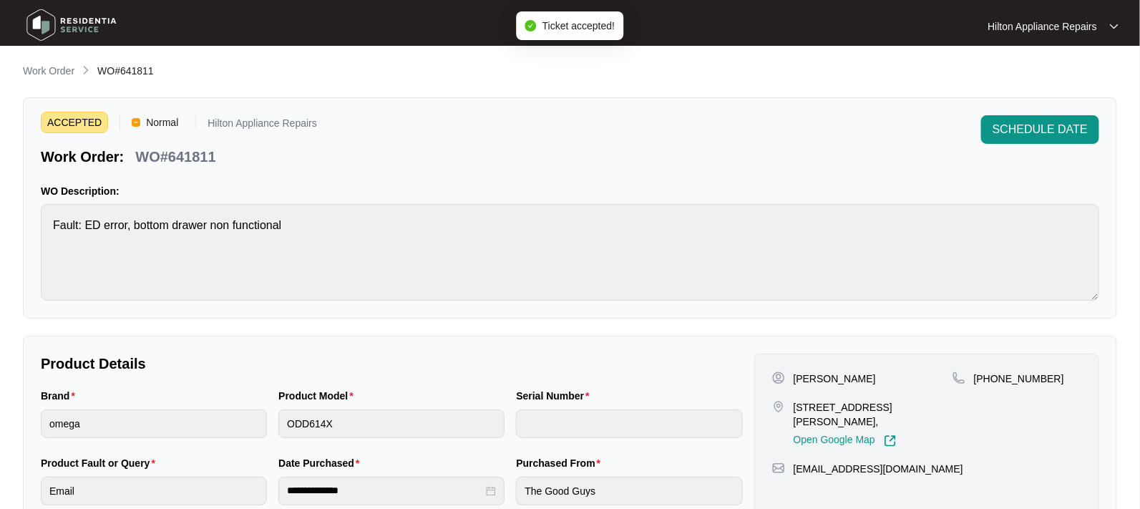
click at [273, 419] on div "Product Model ODD614X" at bounding box center [392, 421] width 238 height 67
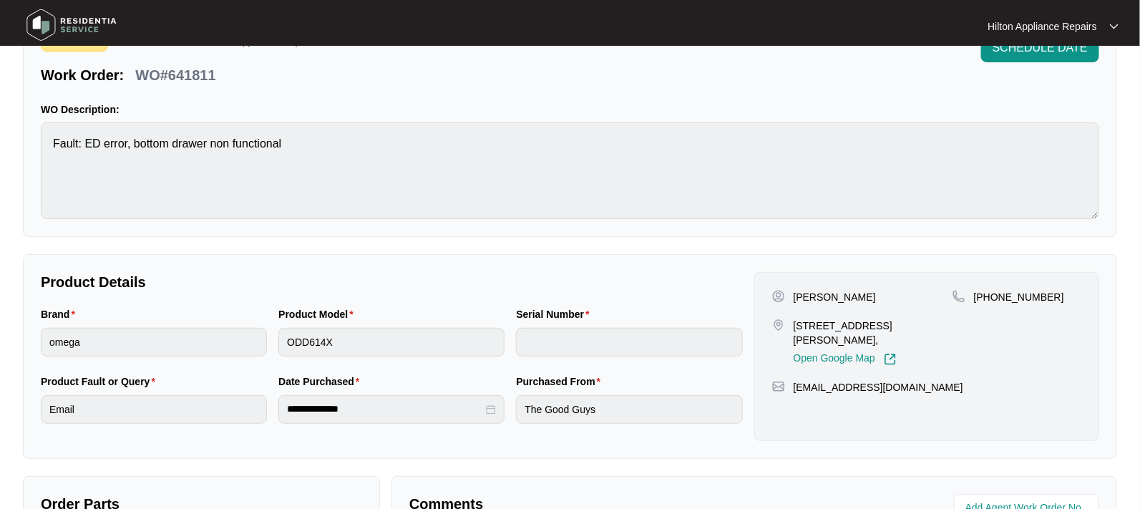
scroll to position [179, 0]
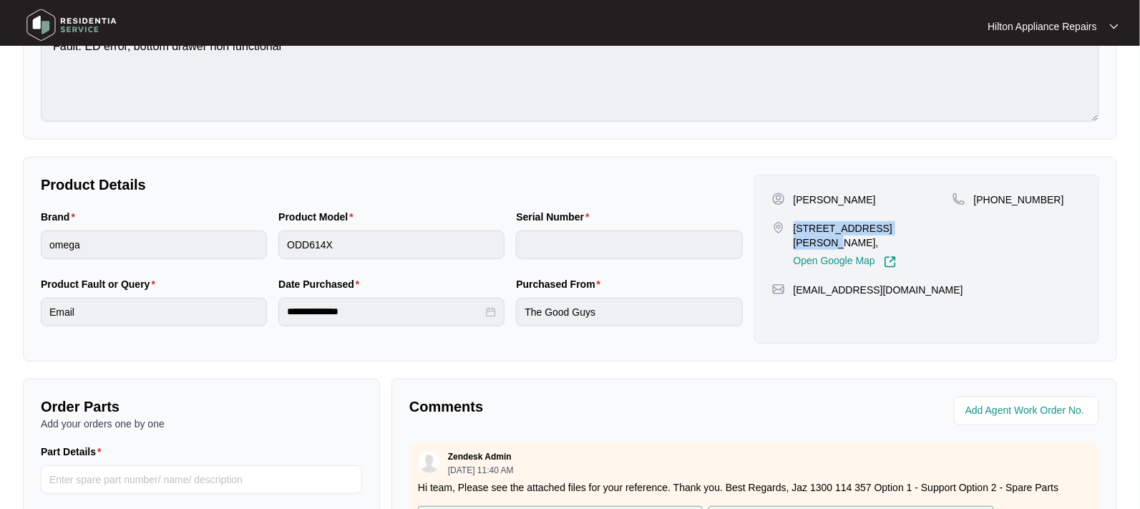
drag, startPoint x: 911, startPoint y: 226, endPoint x: 793, endPoint y: 224, distance: 117.4
click at [794, 224] on p "26 haynes court Armadale Wa 6112," at bounding box center [873, 235] width 159 height 29
drag, startPoint x: 1050, startPoint y: 204, endPoint x: 992, endPoint y: 197, distance: 59.1
click at [992, 197] on div "+61407382075" at bounding box center [1017, 200] width 129 height 14
copy p "407382075"
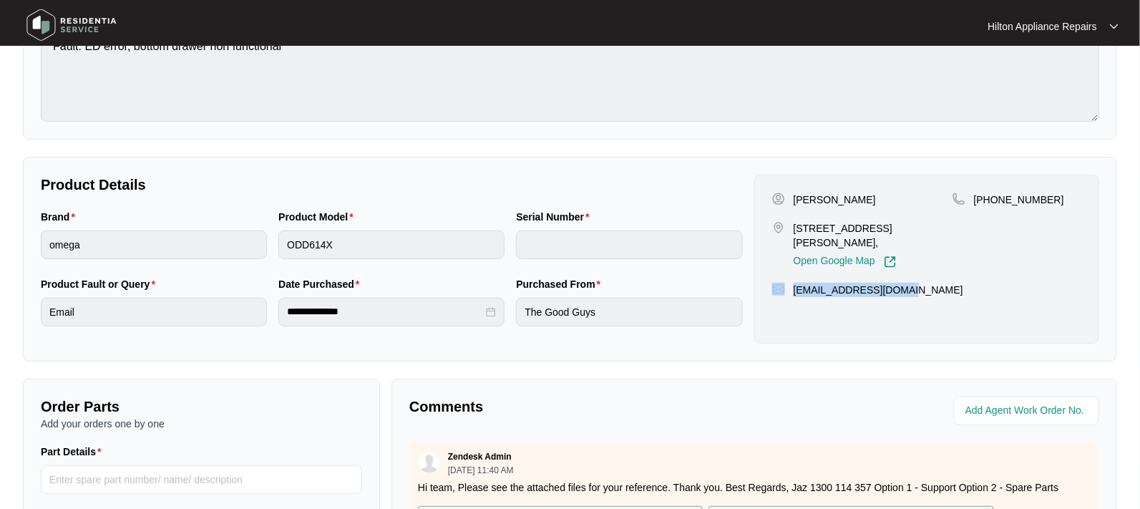
drag, startPoint x: 886, startPoint y: 291, endPoint x: 788, endPoint y: 286, distance: 98.2
click at [788, 286] on div "msherratt68@gmail.com" at bounding box center [926, 290] width 309 height 14
copy div "msherratt68@gmail.com"
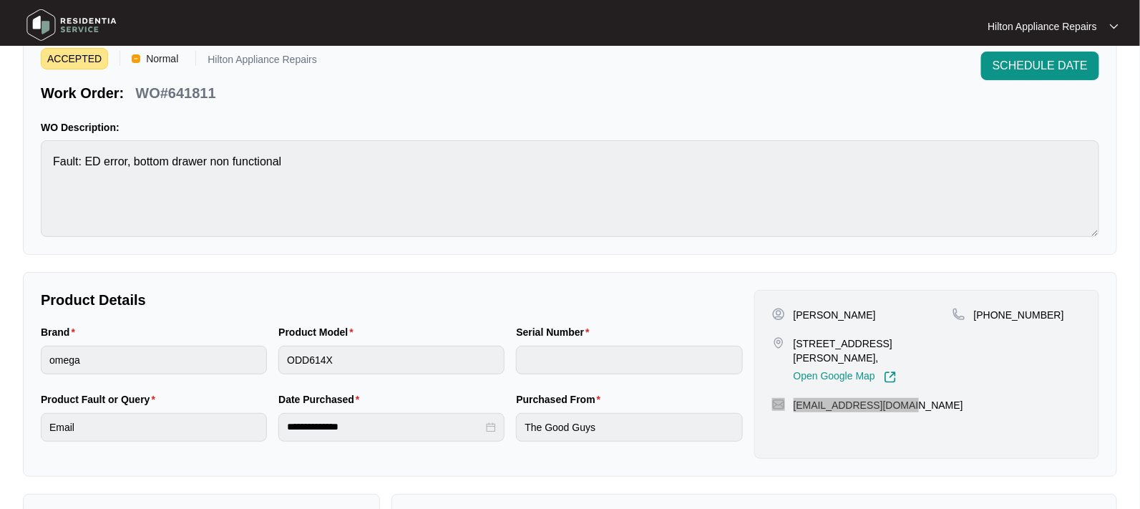
scroll to position [0, 0]
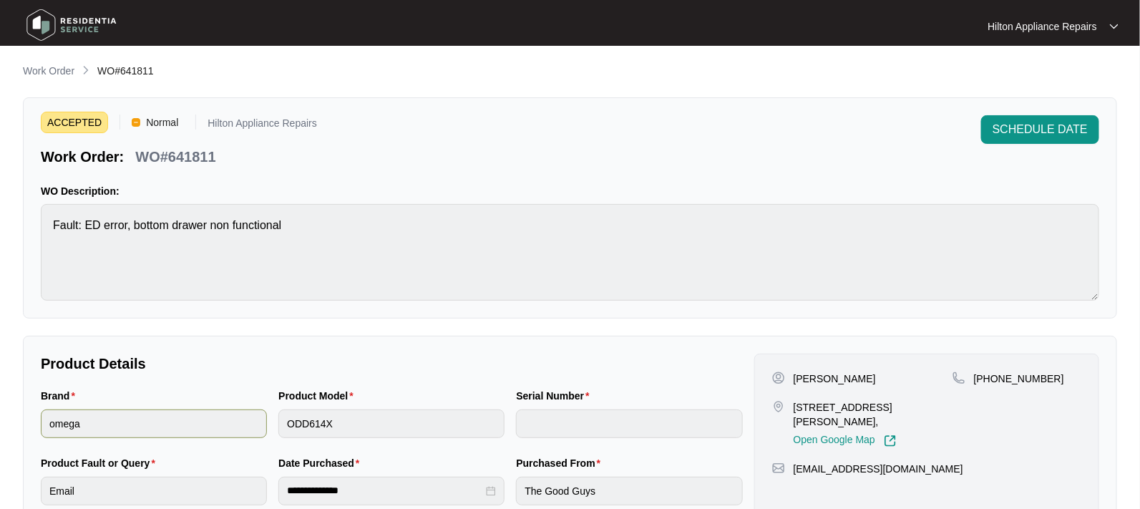
click at [264, 422] on div "Brand omega Product Model ODD614X Serial Number" at bounding box center [392, 421] width 714 height 67
drag, startPoint x: 191, startPoint y: 160, endPoint x: 137, endPoint y: 151, distance: 55.2
click at [137, 151] on div "Work Order: WO#641811" at bounding box center [179, 154] width 276 height 25
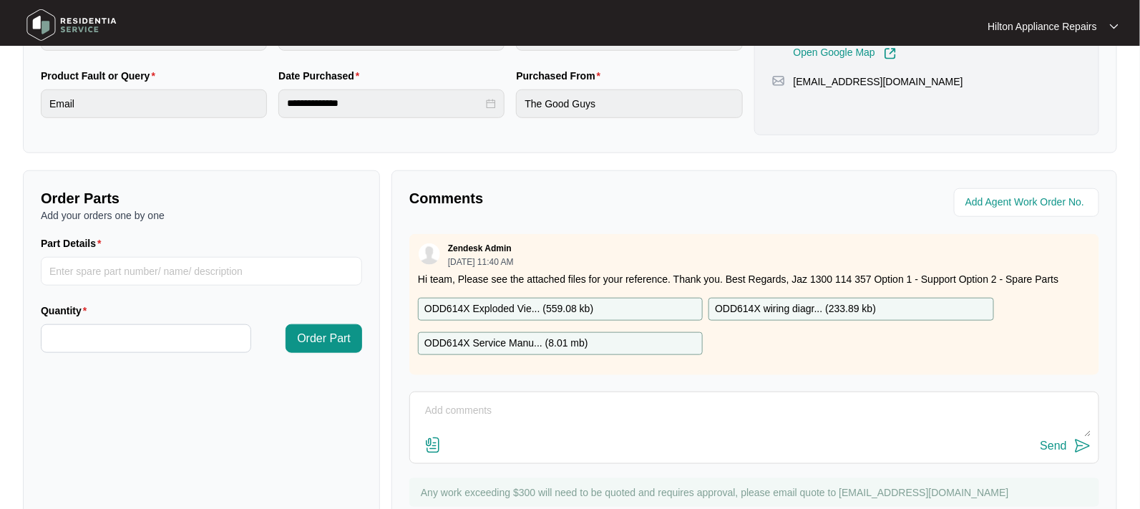
scroll to position [439, 0]
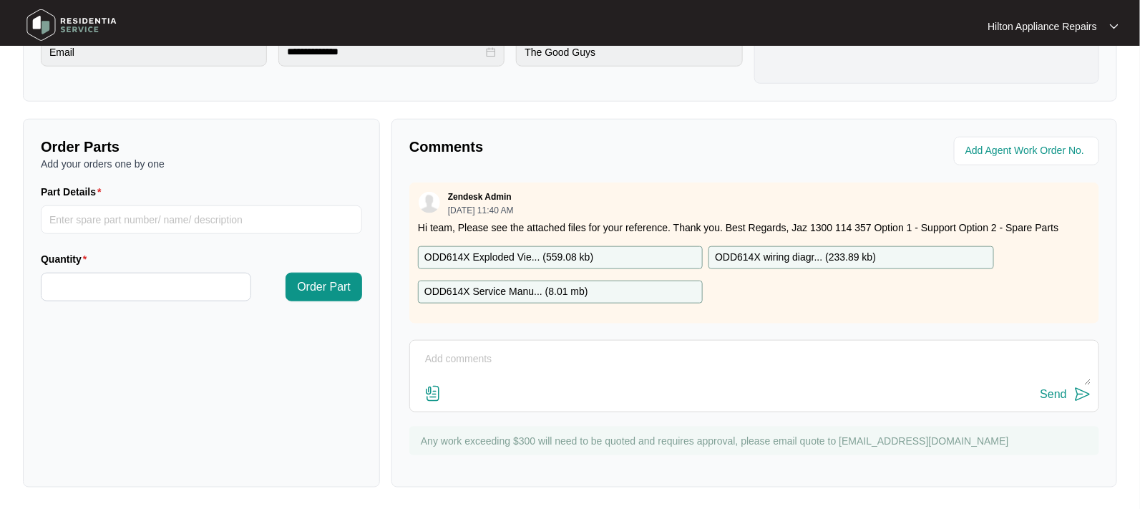
click at [466, 359] on textarea at bounding box center [754, 366] width 674 height 37
paste textarea "Called Mark LMTC & texted"
type textarea "Called Mark LMTC & texted"
click at [1054, 388] on div "Send" at bounding box center [1054, 394] width 26 height 13
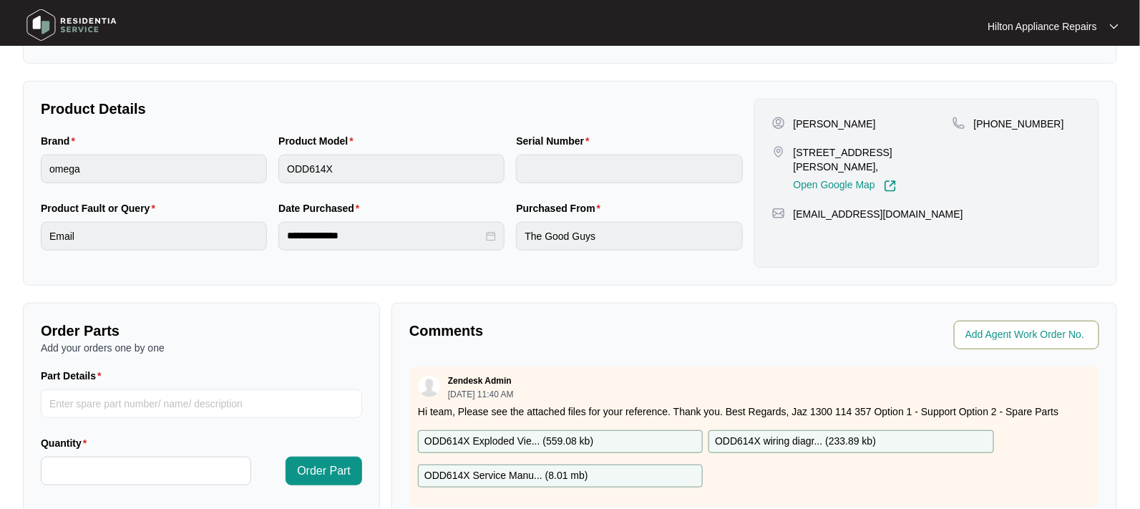
scroll to position [260, 0]
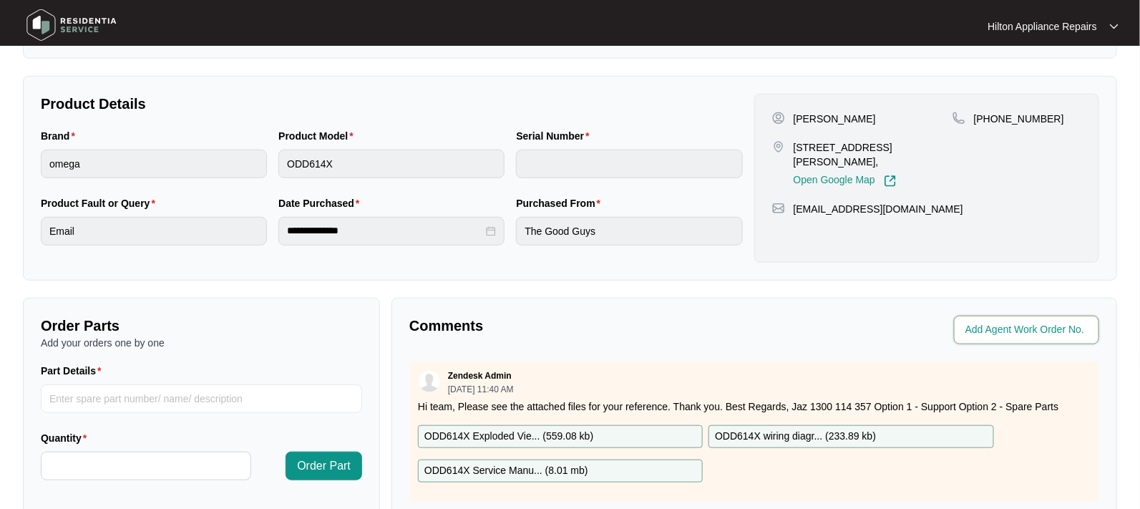
click at [989, 327] on input "string" at bounding box center [1028, 329] width 125 height 17
type input "42288"
click at [740, 328] on p "Comments" at bounding box center [577, 326] width 335 height 20
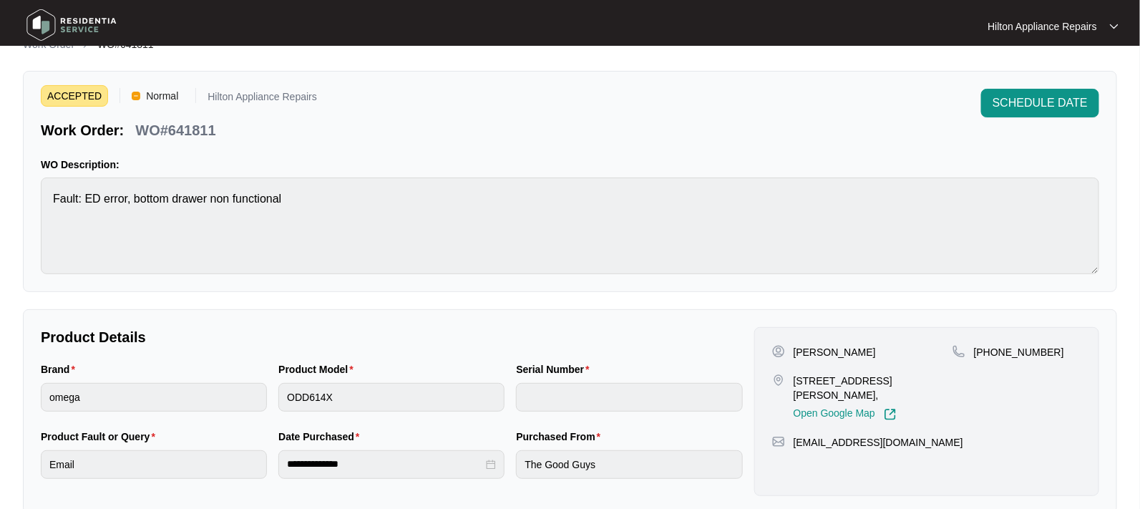
scroll to position [0, 0]
